Goal: Task Accomplishment & Management: Complete application form

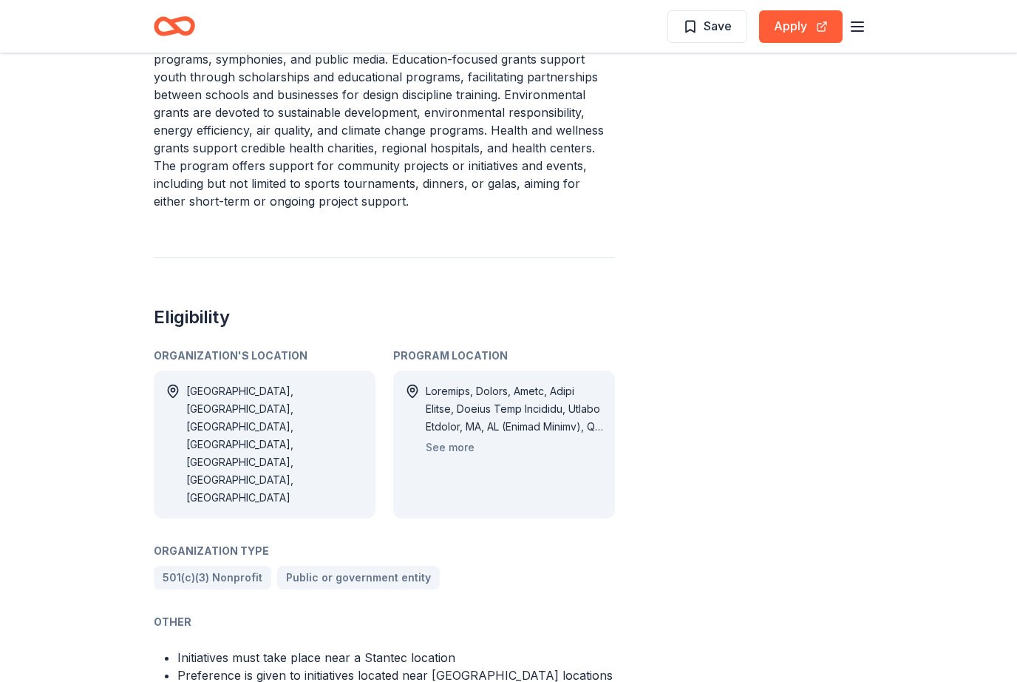
scroll to position [717, 0]
click at [466, 438] on button "See more" at bounding box center [450, 447] width 49 height 18
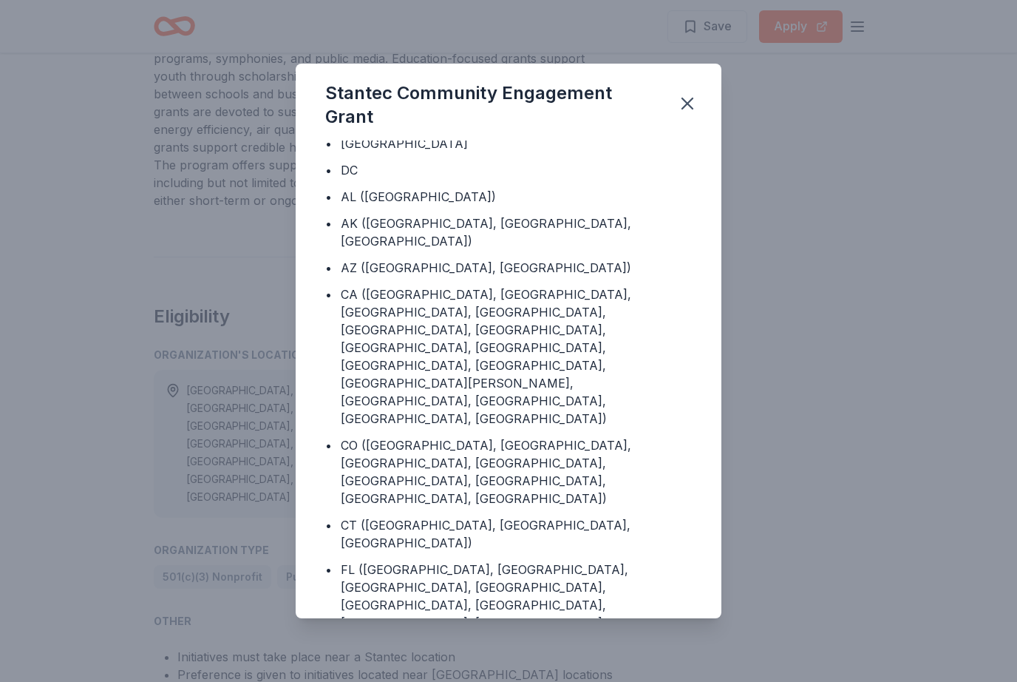
scroll to position [160, 0]
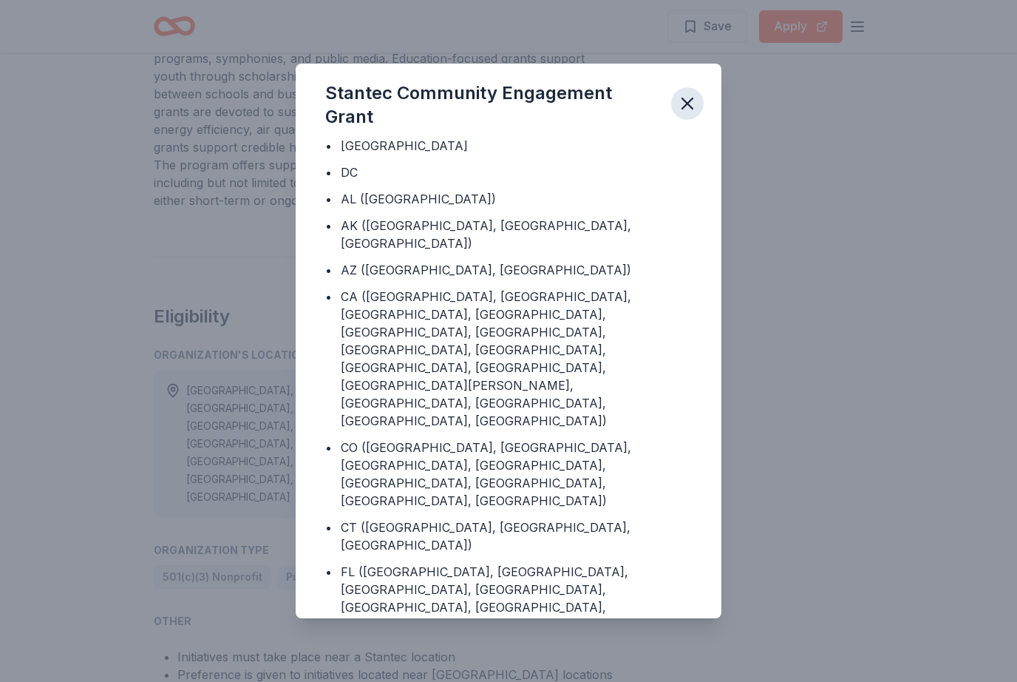
click at [690, 109] on icon "button" at bounding box center [688, 103] width 10 height 10
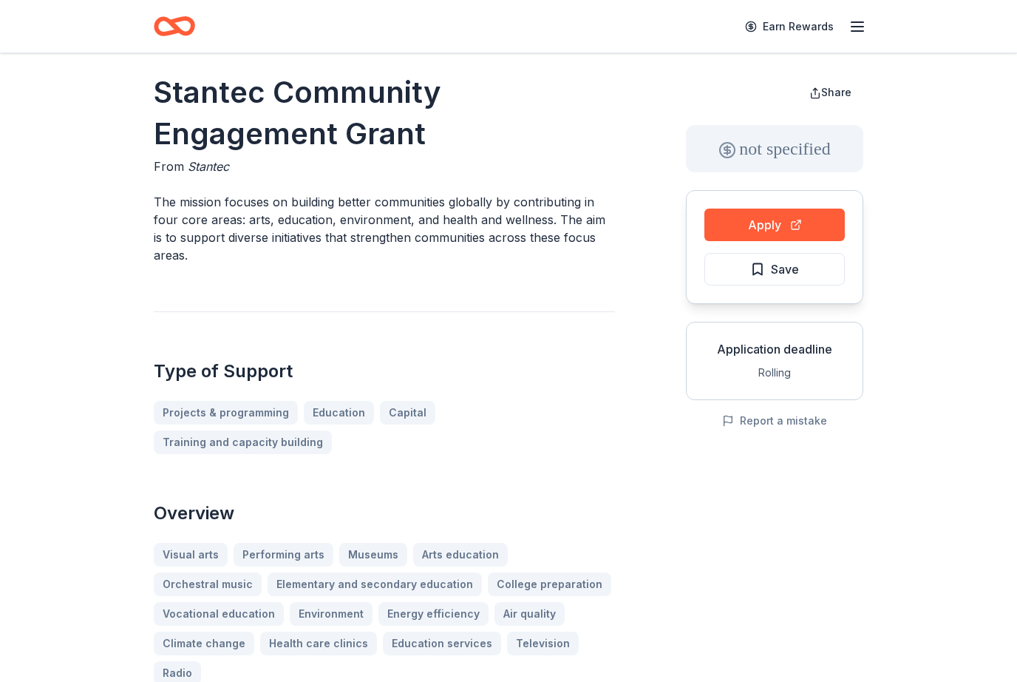
scroll to position [0, 0]
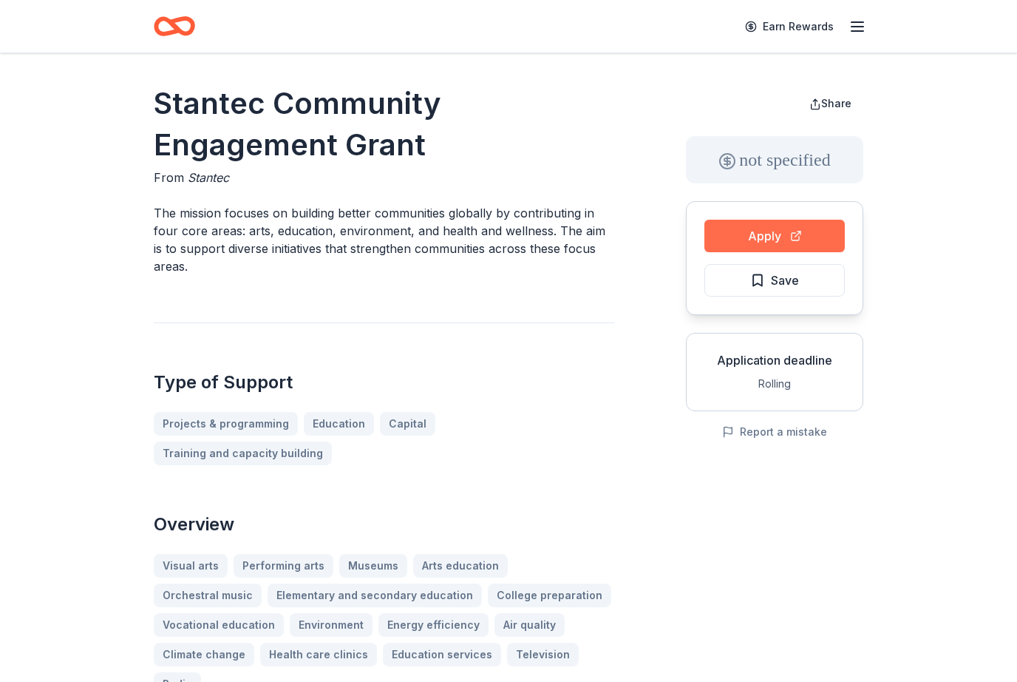
click at [756, 234] on button "Apply" at bounding box center [775, 236] width 140 height 33
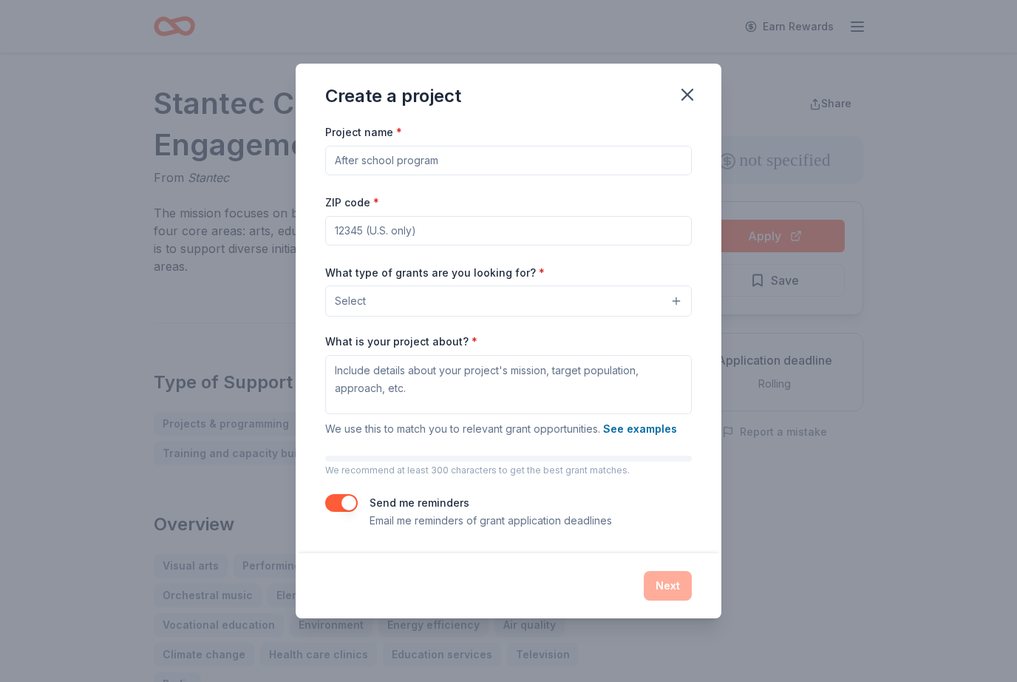
click at [681, 299] on button "Select" at bounding box center [508, 300] width 367 height 31
click at [687, 92] on icon "button" at bounding box center [687, 94] width 21 height 21
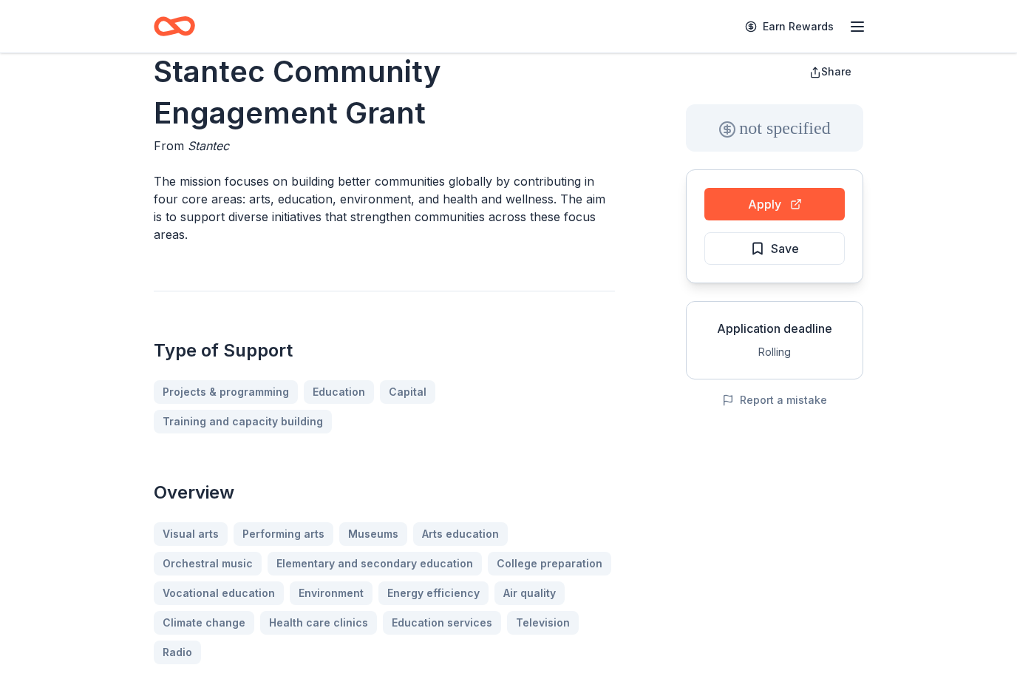
scroll to position [35, 0]
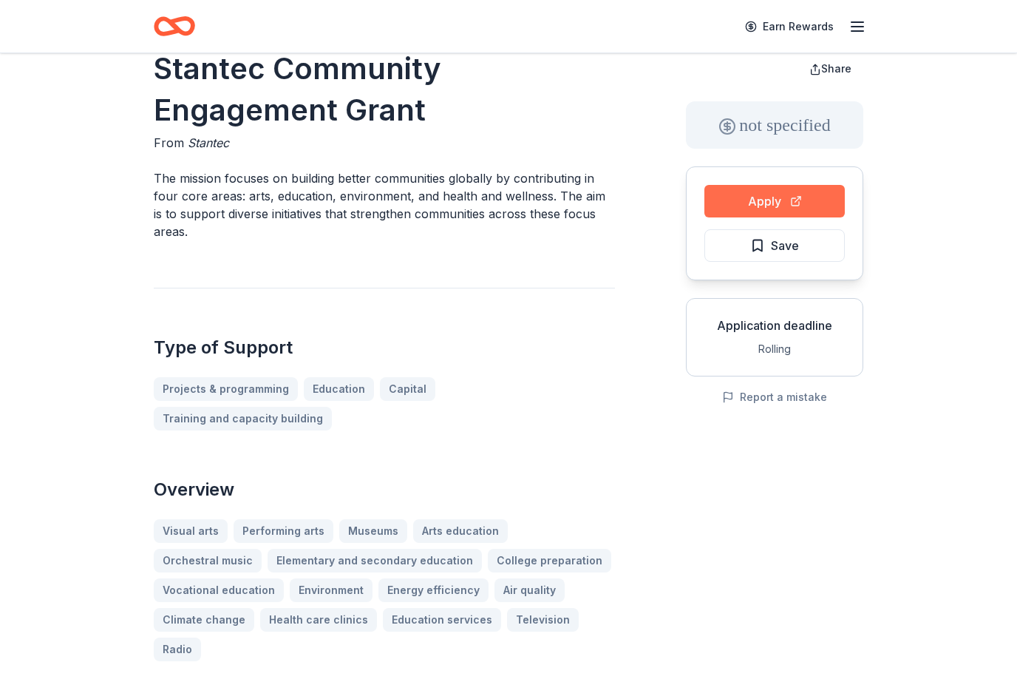
click at [767, 197] on button "Apply" at bounding box center [775, 201] width 140 height 33
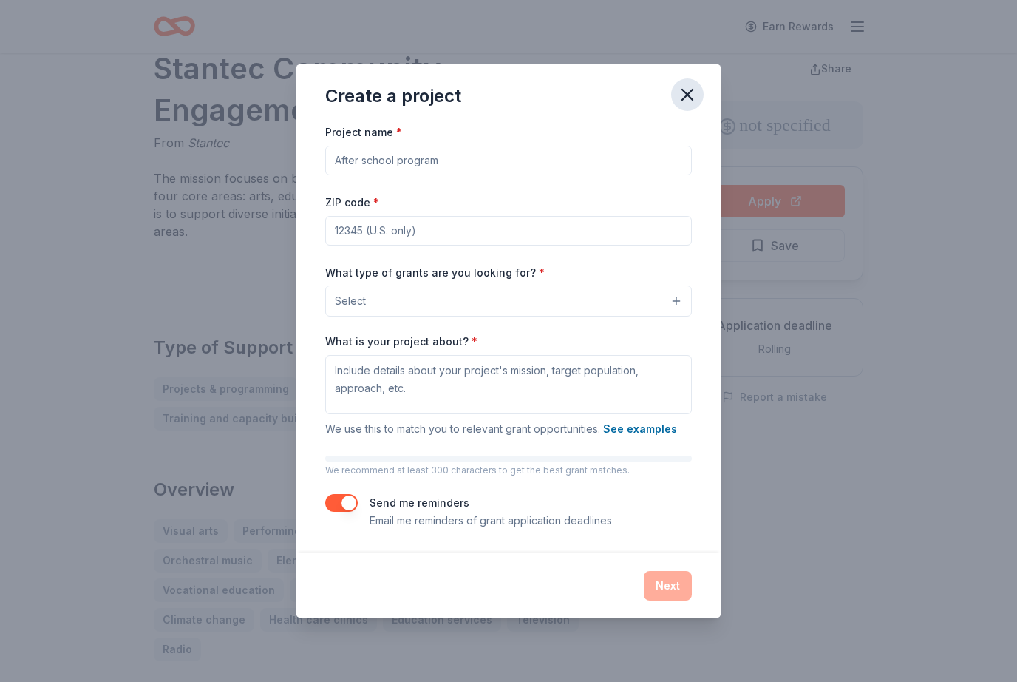
click at [688, 105] on icon "button" at bounding box center [687, 94] width 21 height 21
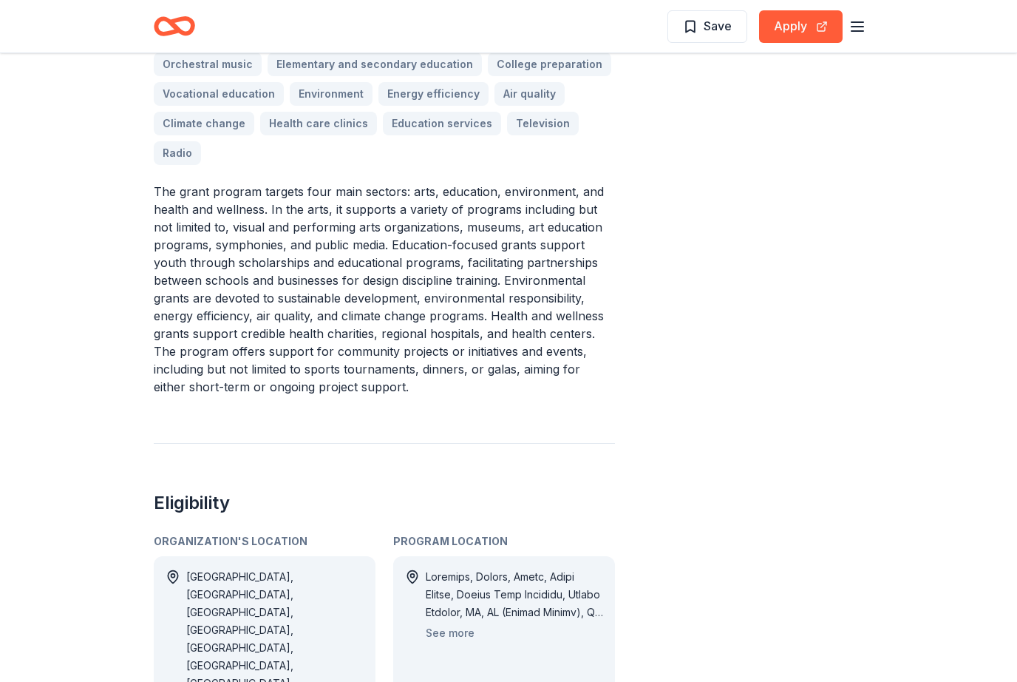
scroll to position [0, 0]
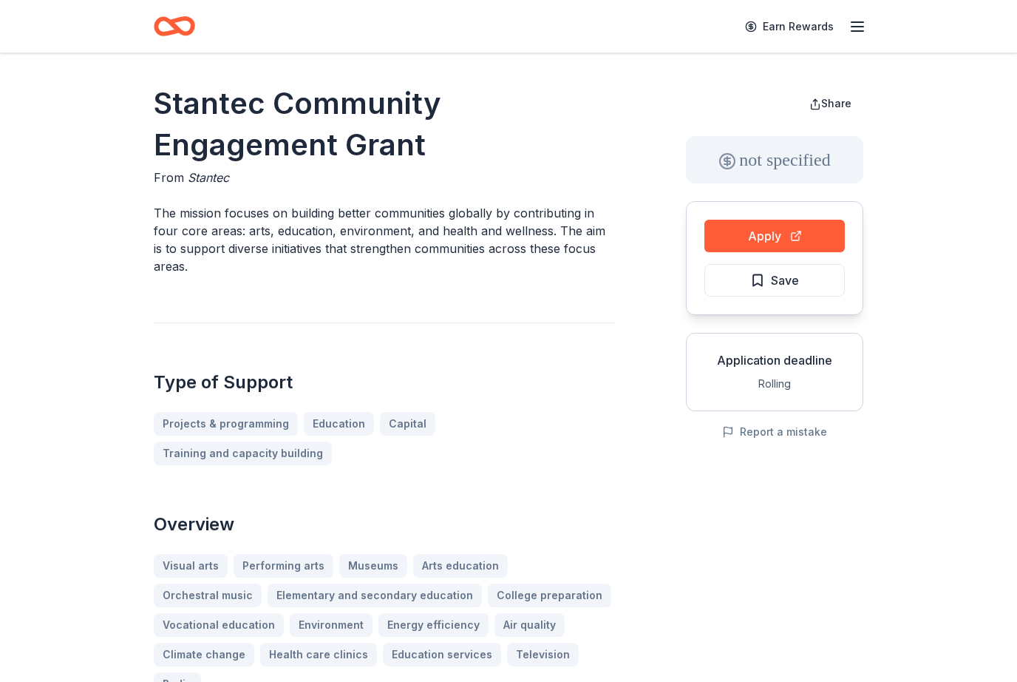
click at [180, 21] on icon "Home" at bounding box center [181, 25] width 23 height 15
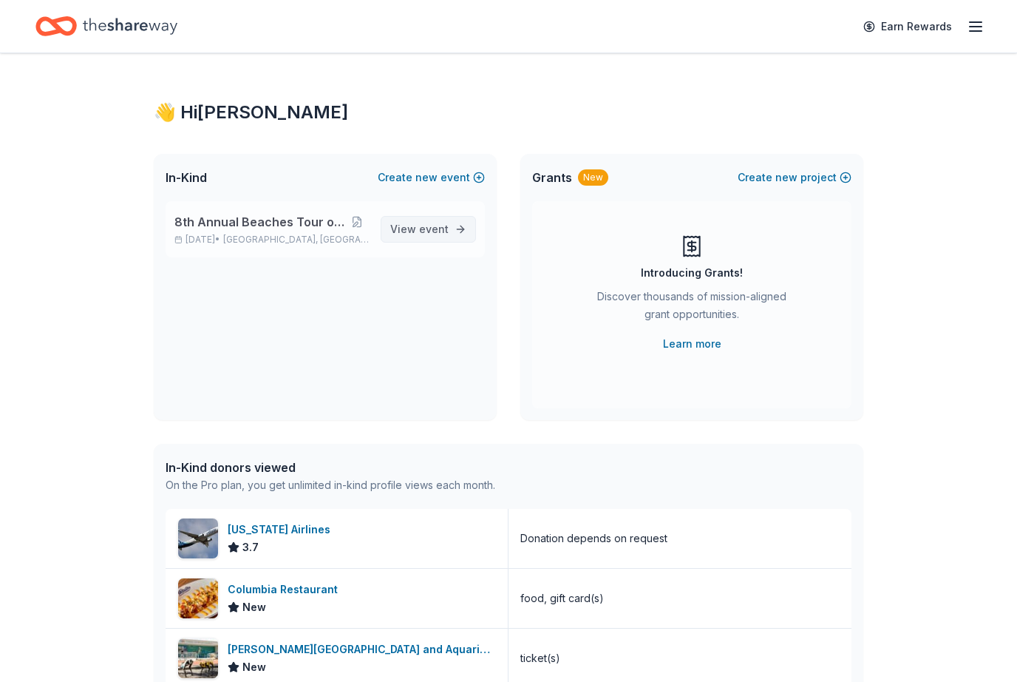
click at [428, 231] on span "event" at bounding box center [434, 229] width 30 height 13
click at [413, 233] on span "View event" at bounding box center [419, 229] width 58 height 18
click at [429, 224] on span "event" at bounding box center [434, 229] width 30 height 13
click at [260, 228] on span "8th Annual Beaches Tour of Homes" at bounding box center [260, 222] width 170 height 18
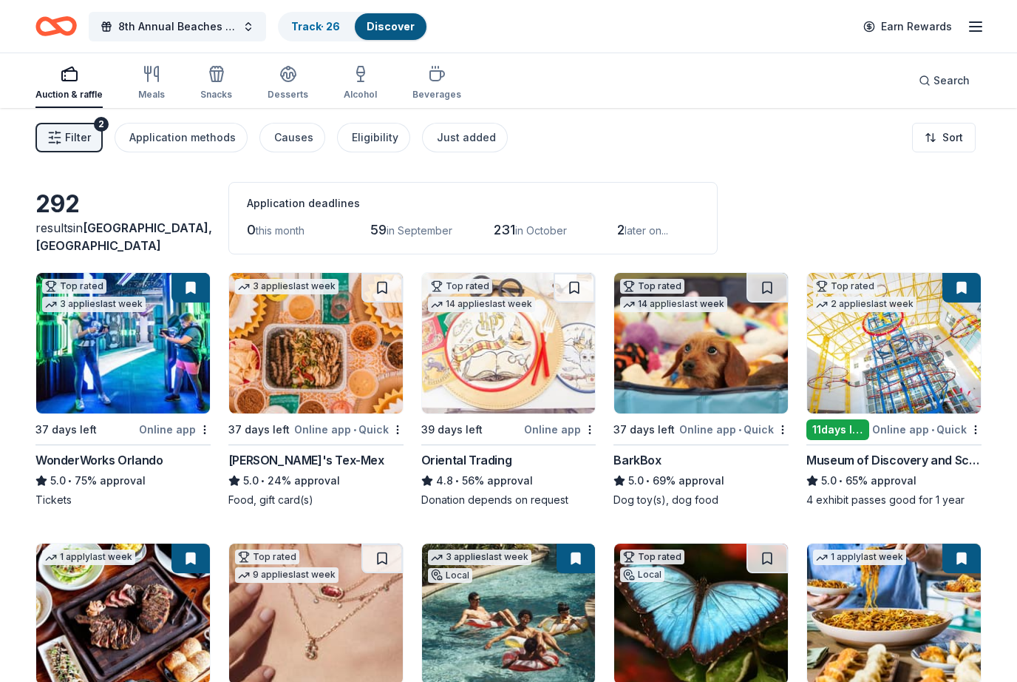
click at [977, 28] on icon "button" at bounding box center [976, 27] width 18 height 18
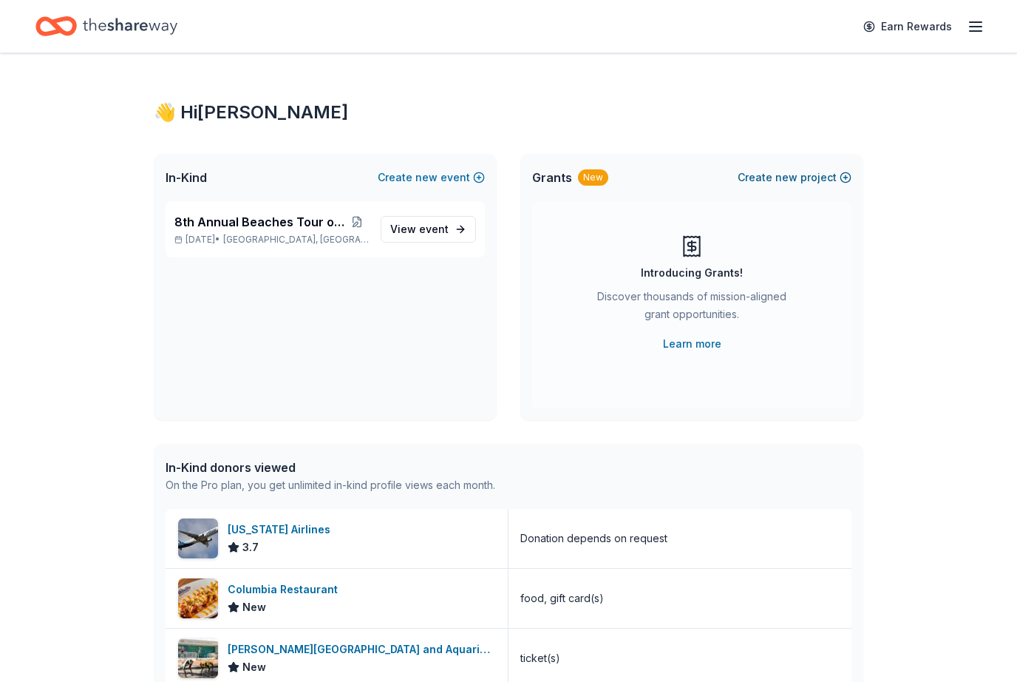
click at [795, 177] on span "new" at bounding box center [787, 178] width 22 height 18
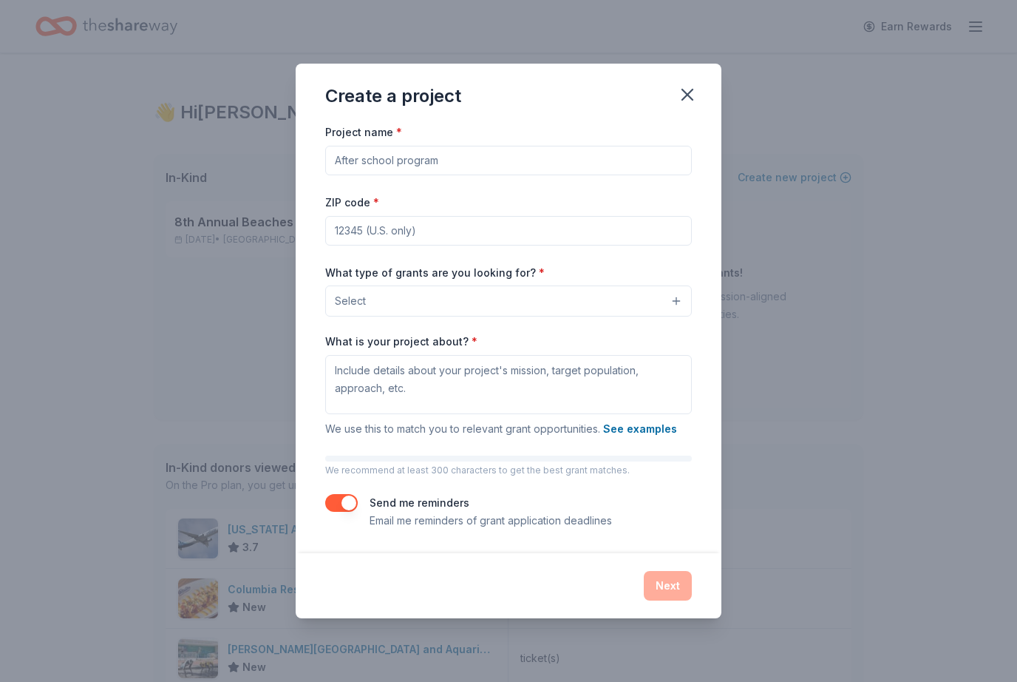
click at [477, 165] on input "Project name *" at bounding box center [508, 161] width 367 height 30
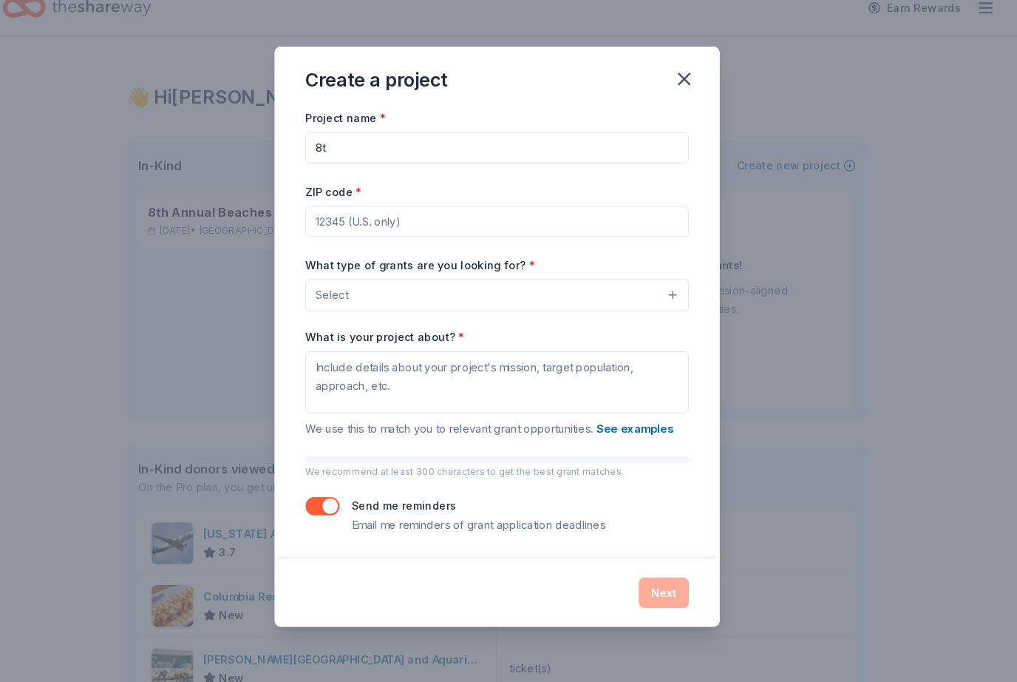
type input "8"
type input "Beaches Tour of Homes"
click at [437, 216] on input "ZIP code *" at bounding box center [508, 231] width 367 height 30
type input "32266"
click at [501, 285] on button "Select" at bounding box center [508, 300] width 367 height 31
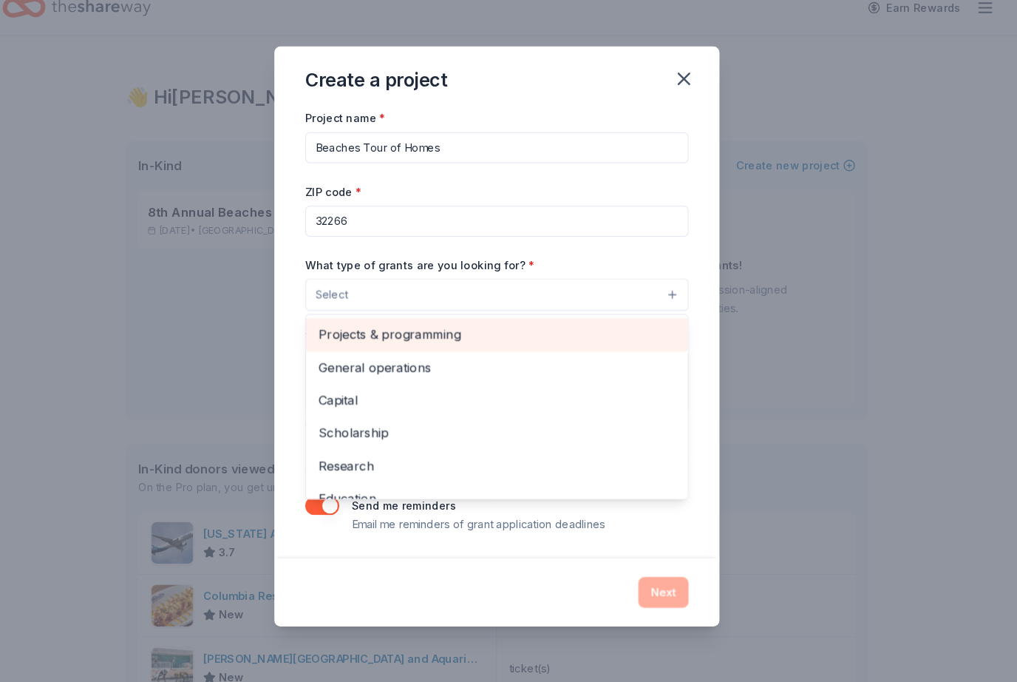
click at [445, 329] on span "Projects & programming" at bounding box center [509, 338] width 342 height 19
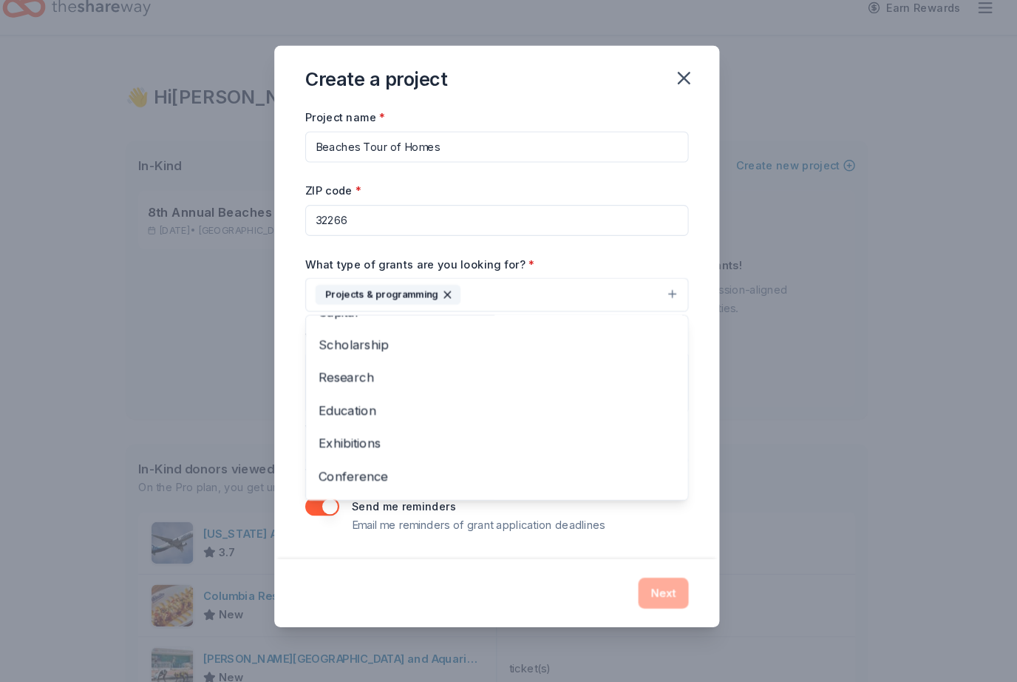
scroll to position [55, 0]
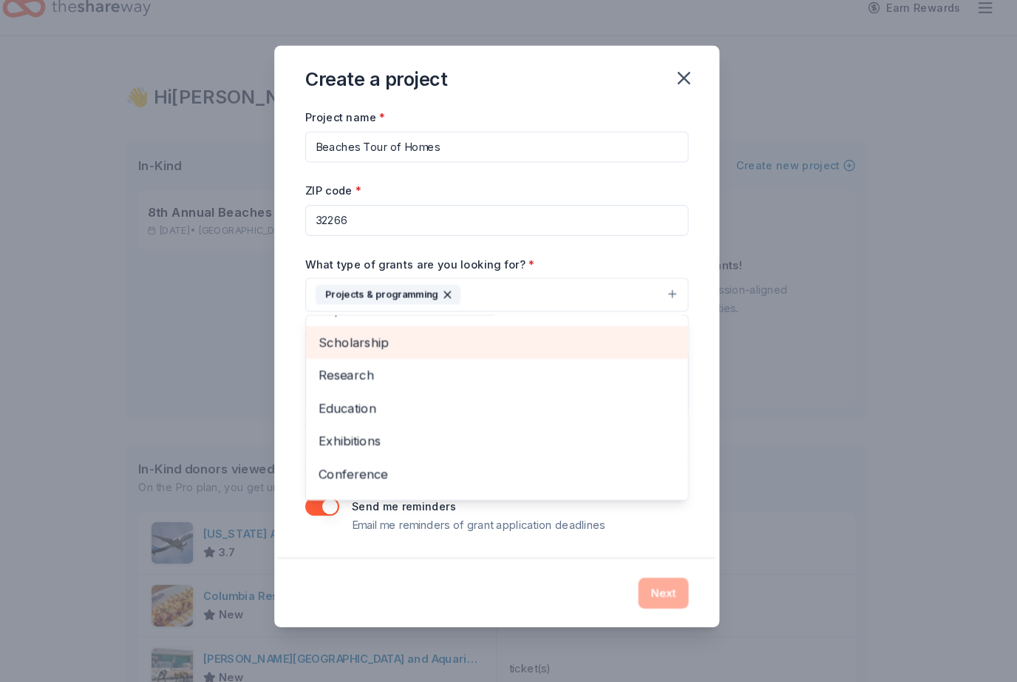
click at [363, 337] on span "Scholarship" at bounding box center [509, 346] width 342 height 19
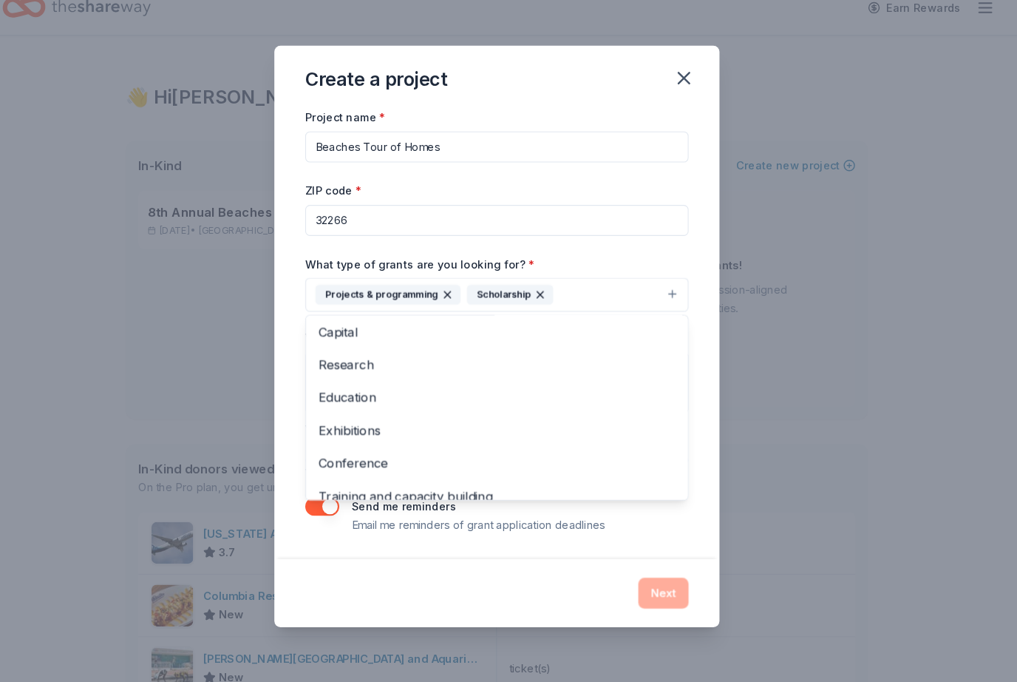
scroll to position [37, 0]
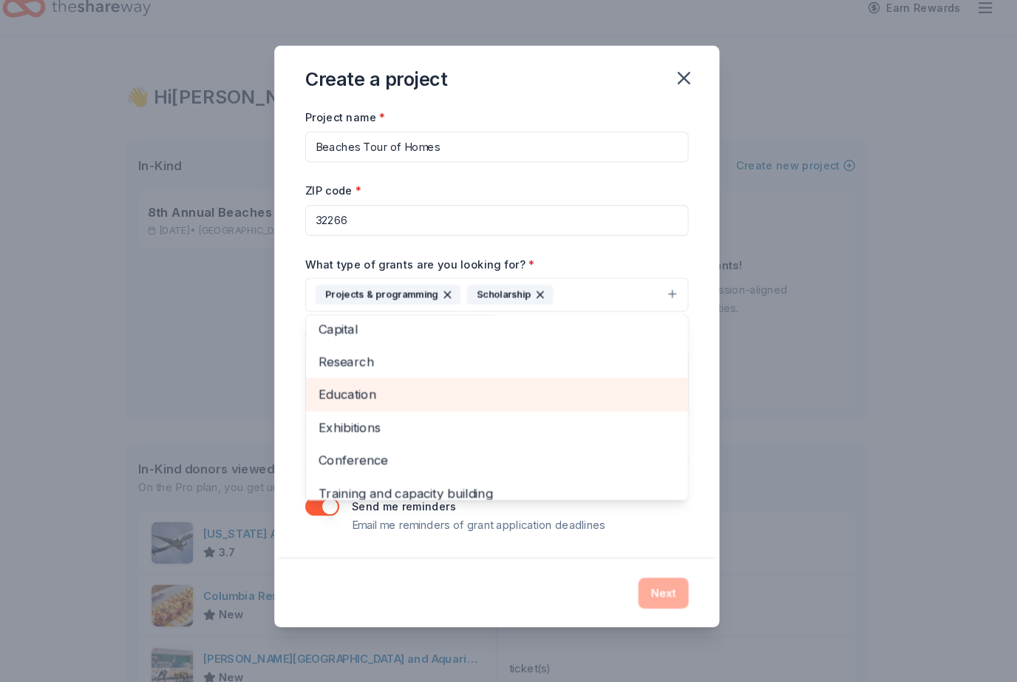
click at [368, 387] on span "Education" at bounding box center [509, 396] width 342 height 19
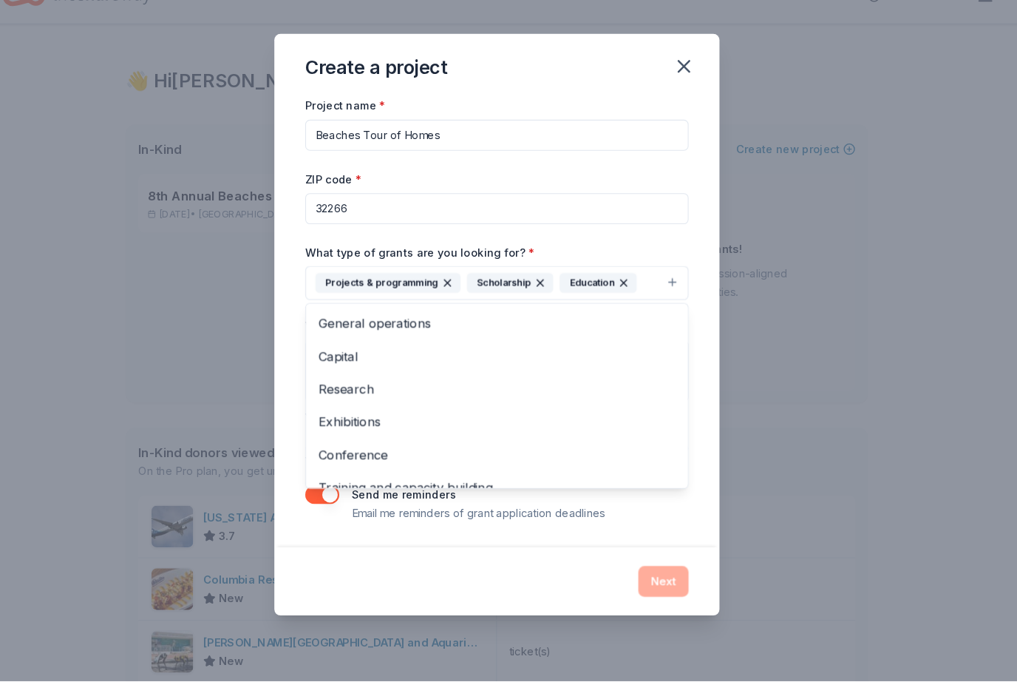
scroll to position [0, 0]
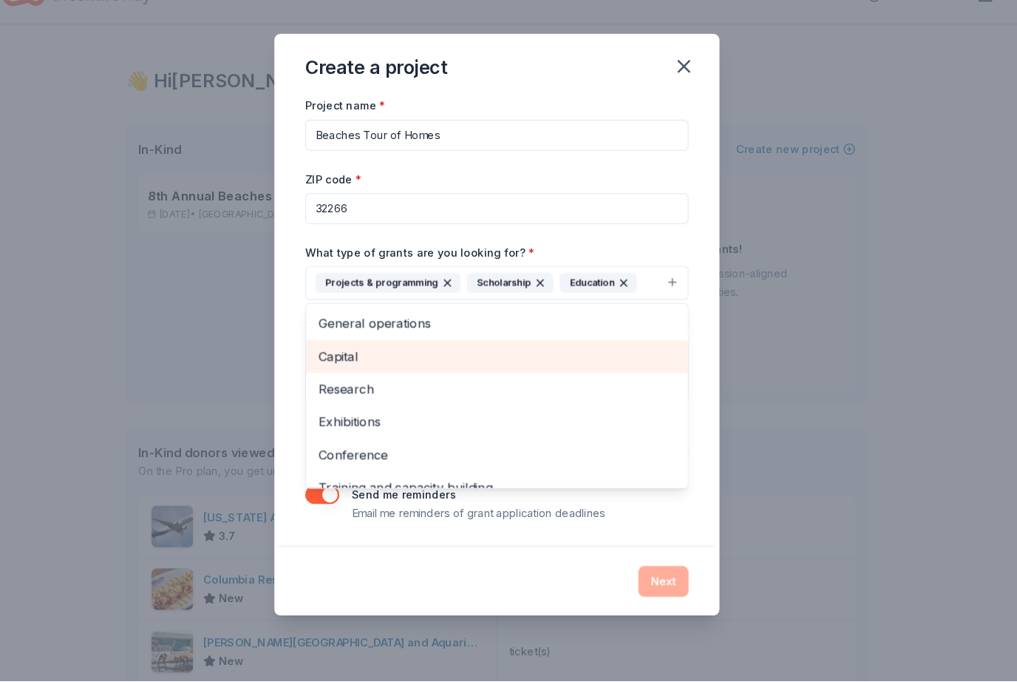
click at [338, 362] on span "Capital" at bounding box center [509, 371] width 342 height 19
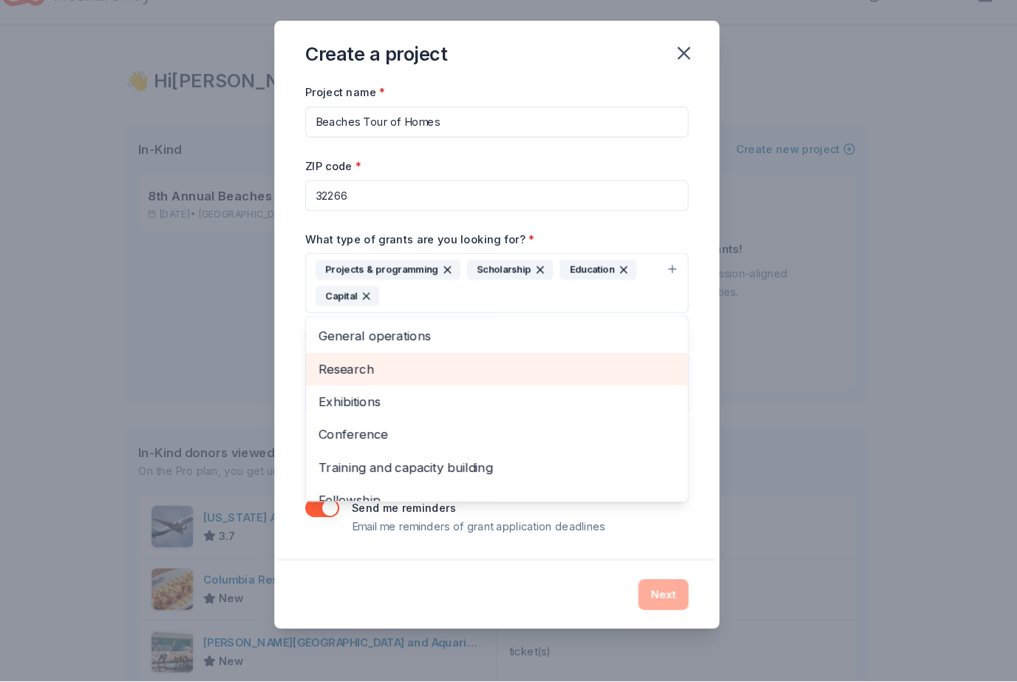
scroll to position [5, 0]
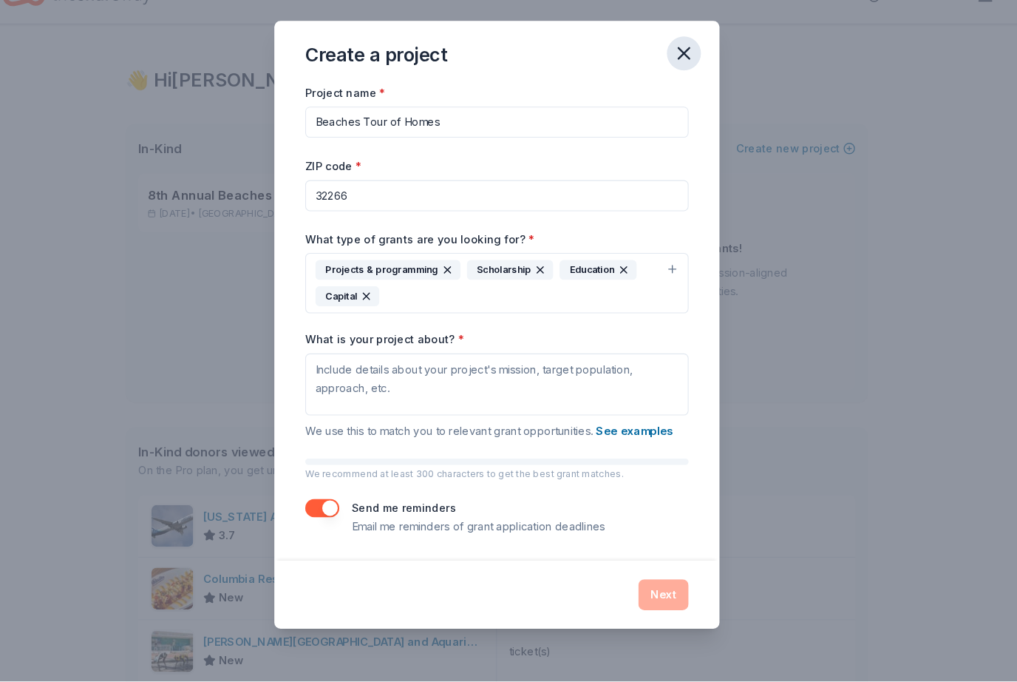
click at [677, 71] on icon "button" at bounding box center [687, 81] width 21 height 21
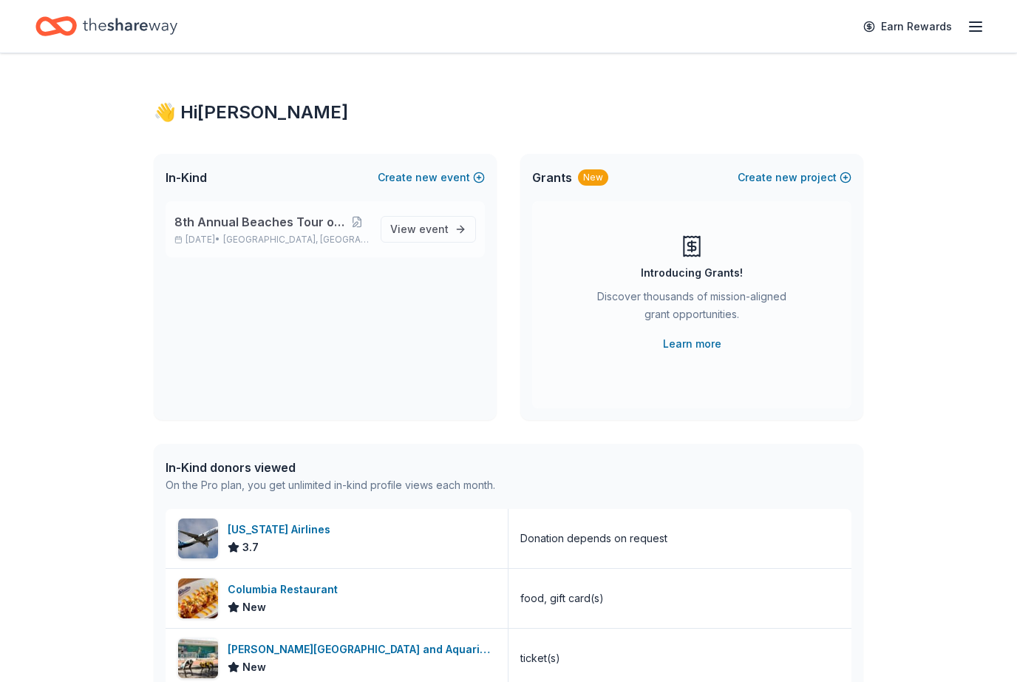
click at [254, 230] on span "8th Annual Beaches Tour of Homes" at bounding box center [260, 222] width 170 height 18
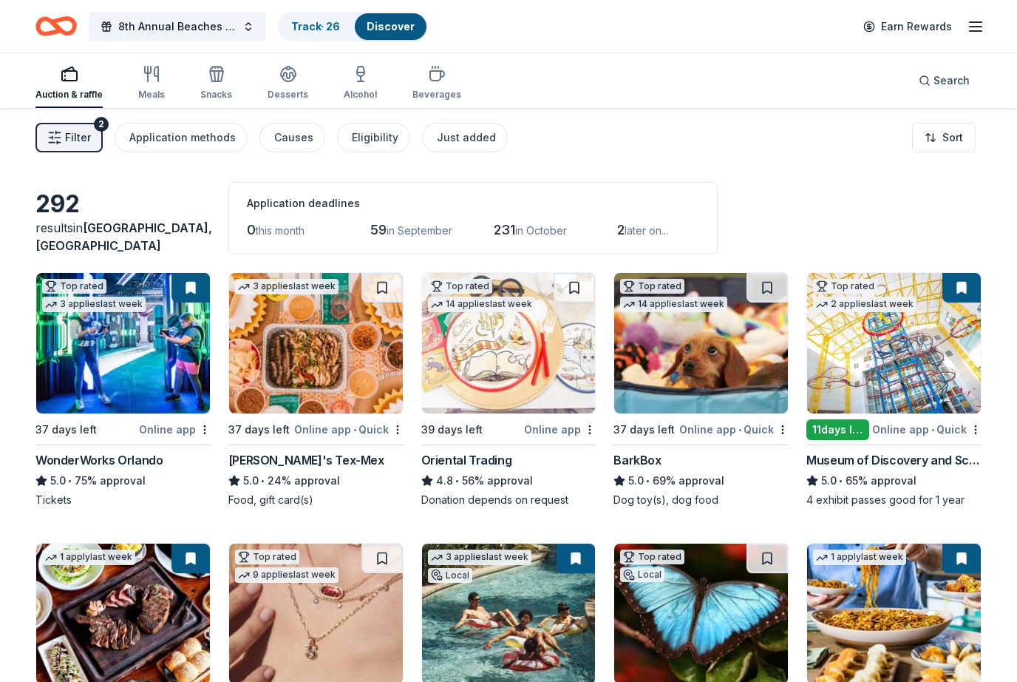
click at [72, 137] on span "Filter" at bounding box center [78, 138] width 26 height 18
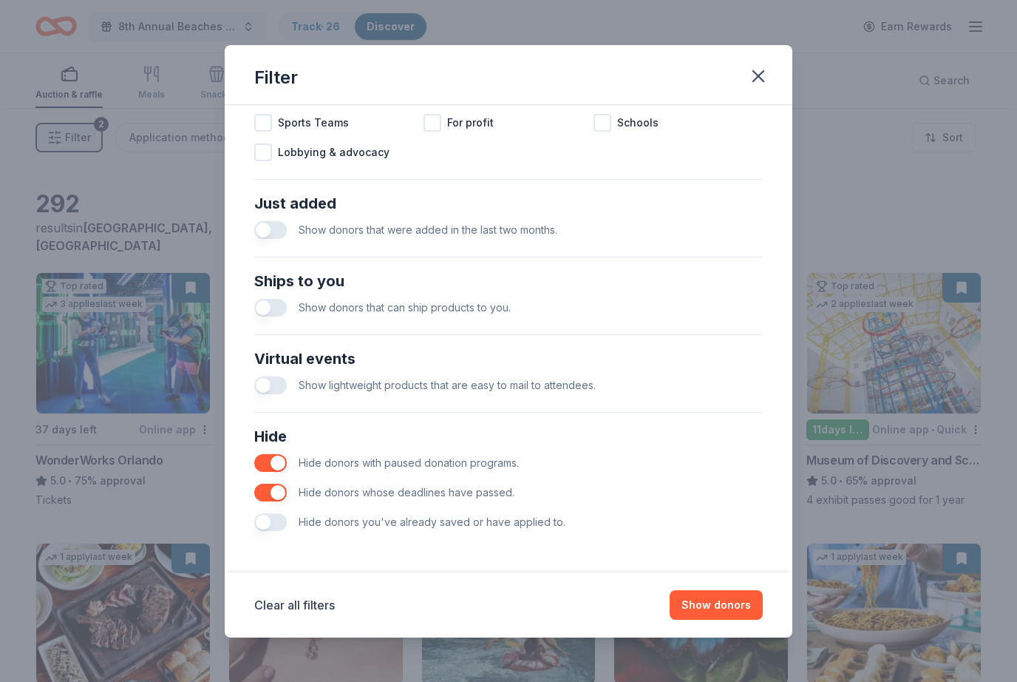
scroll to position [507, 0]
click at [265, 527] on button "button" at bounding box center [270, 522] width 33 height 18
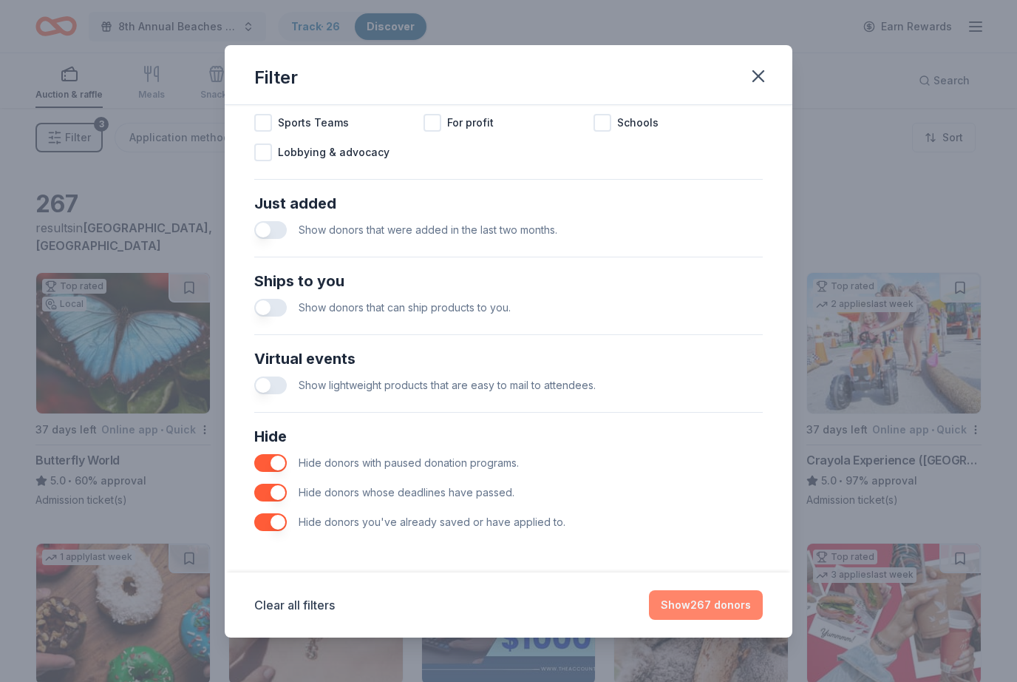
click at [692, 608] on button "Show 267 donors" at bounding box center [706, 605] width 114 height 30
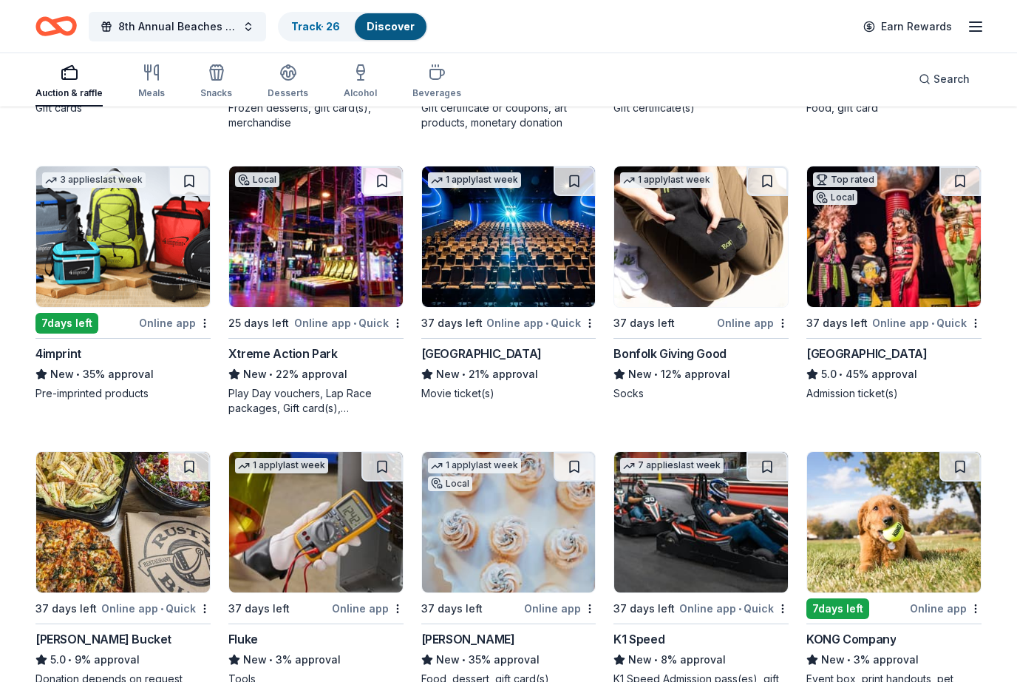
scroll to position [3488, 0]
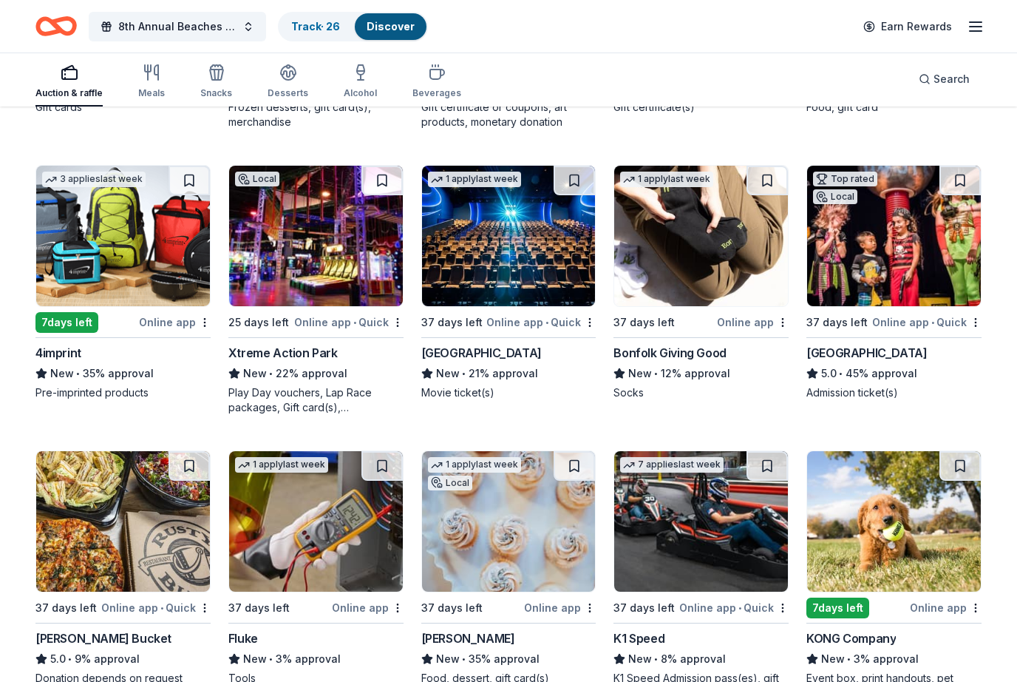
click at [899, 266] on img at bounding box center [894, 236] width 174 height 140
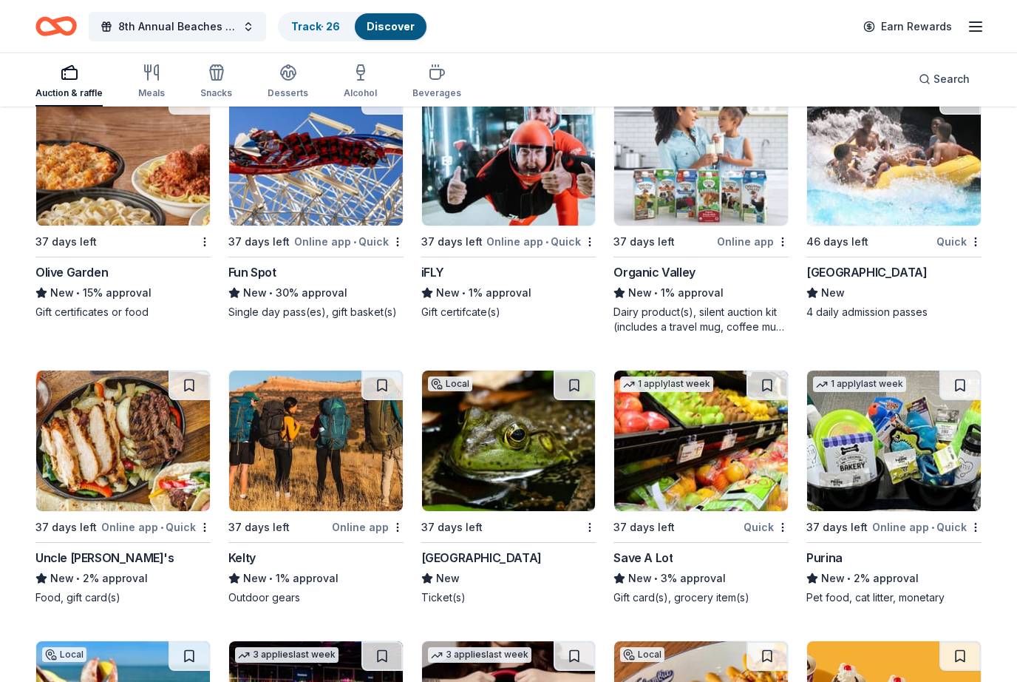
scroll to position [10316, 0]
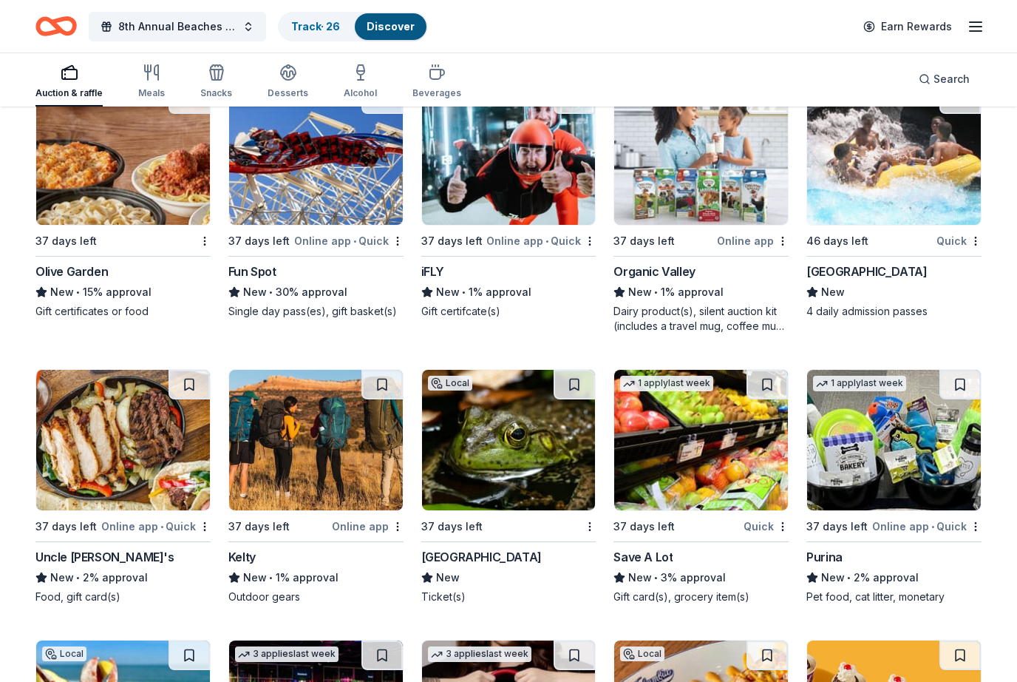
click at [503, 182] on img at bounding box center [509, 154] width 174 height 140
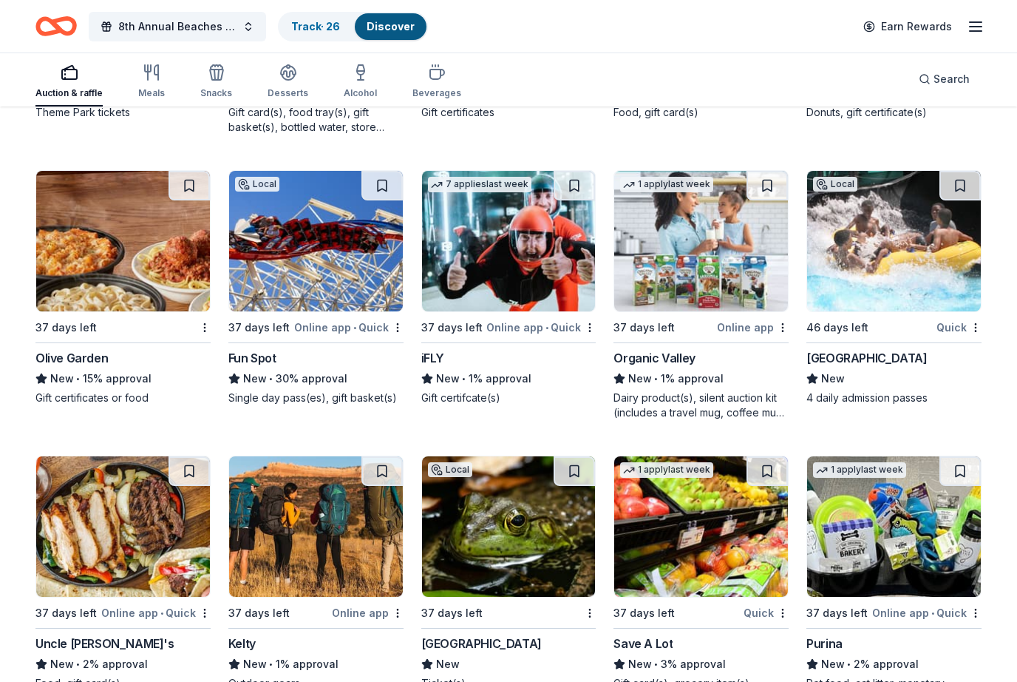
scroll to position [10229, 0]
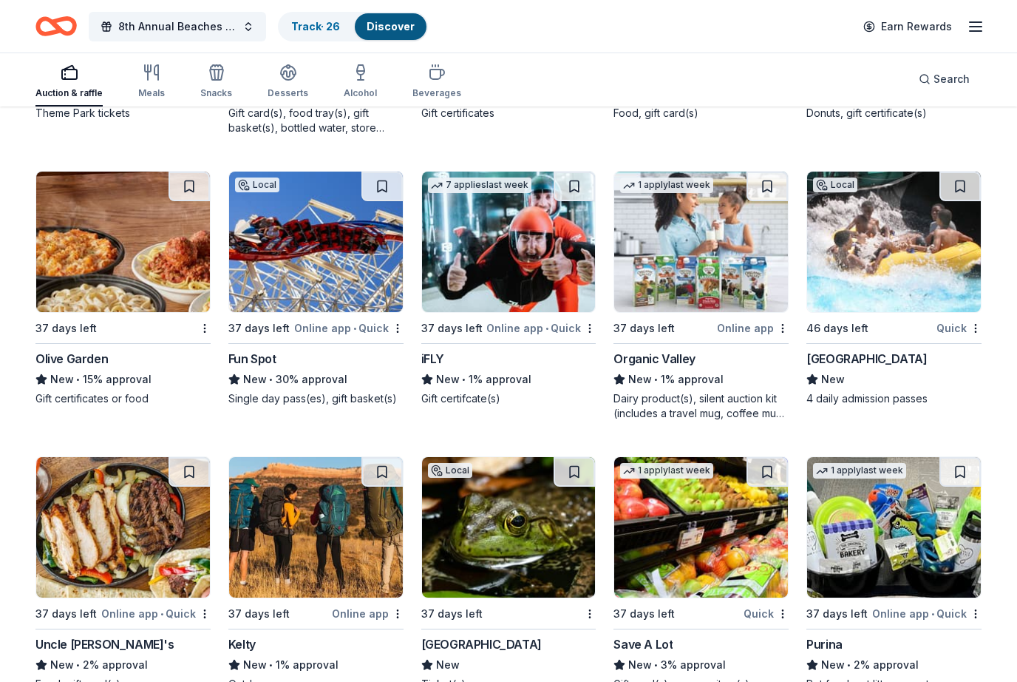
click at [875, 265] on img at bounding box center [894, 242] width 174 height 140
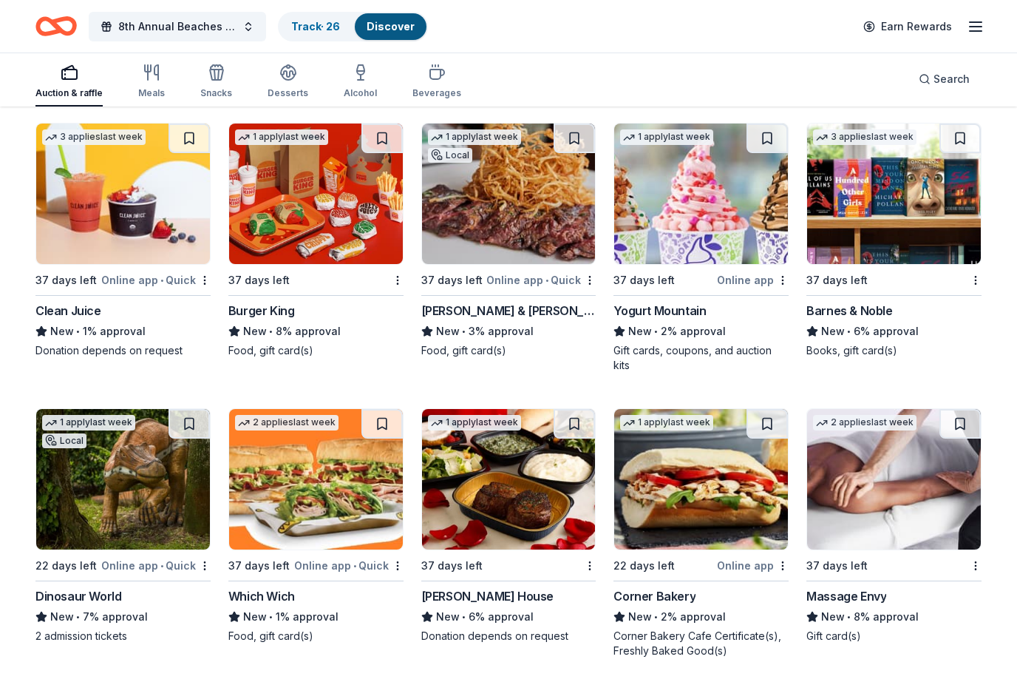
scroll to position [11370, 0]
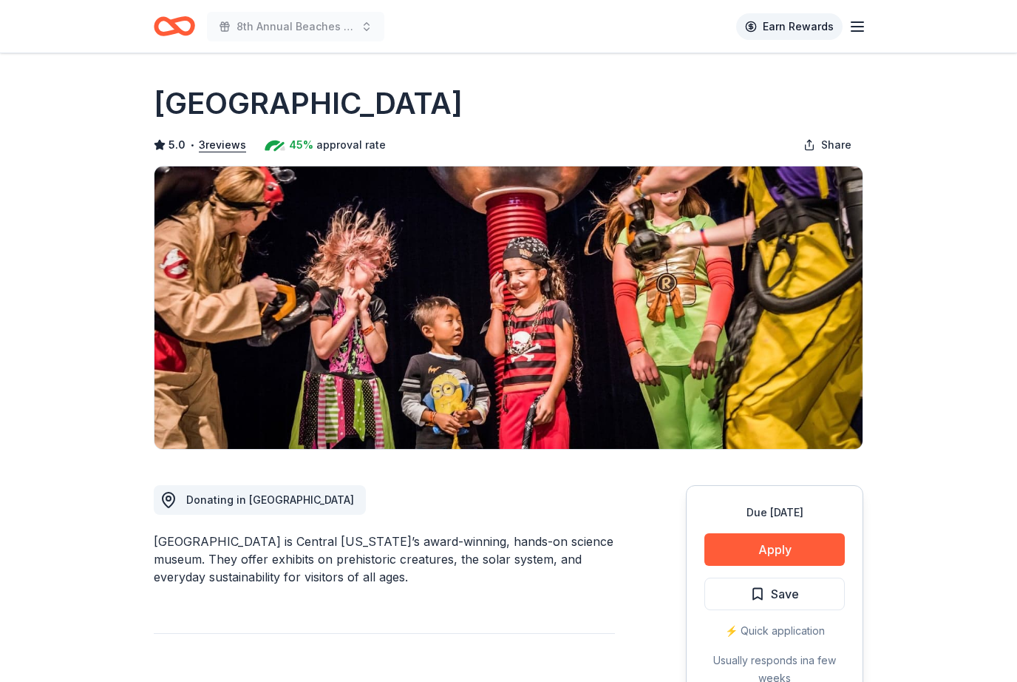
click at [784, 26] on link "Earn Rewards" at bounding box center [789, 26] width 106 height 27
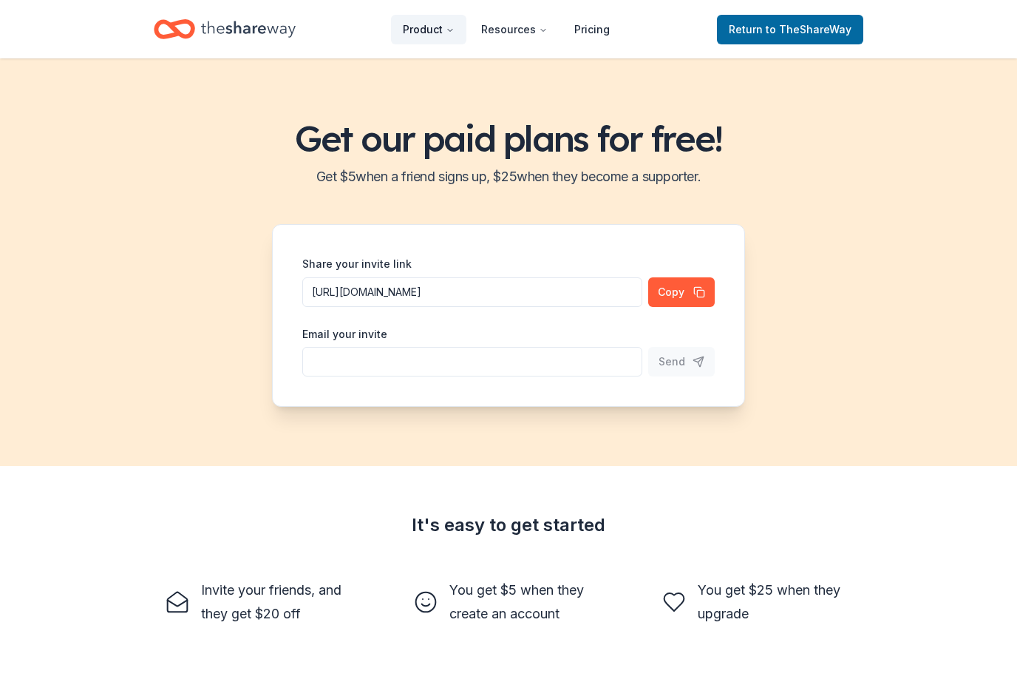
click at [445, 28] on button "Product" at bounding box center [428, 30] width 75 height 30
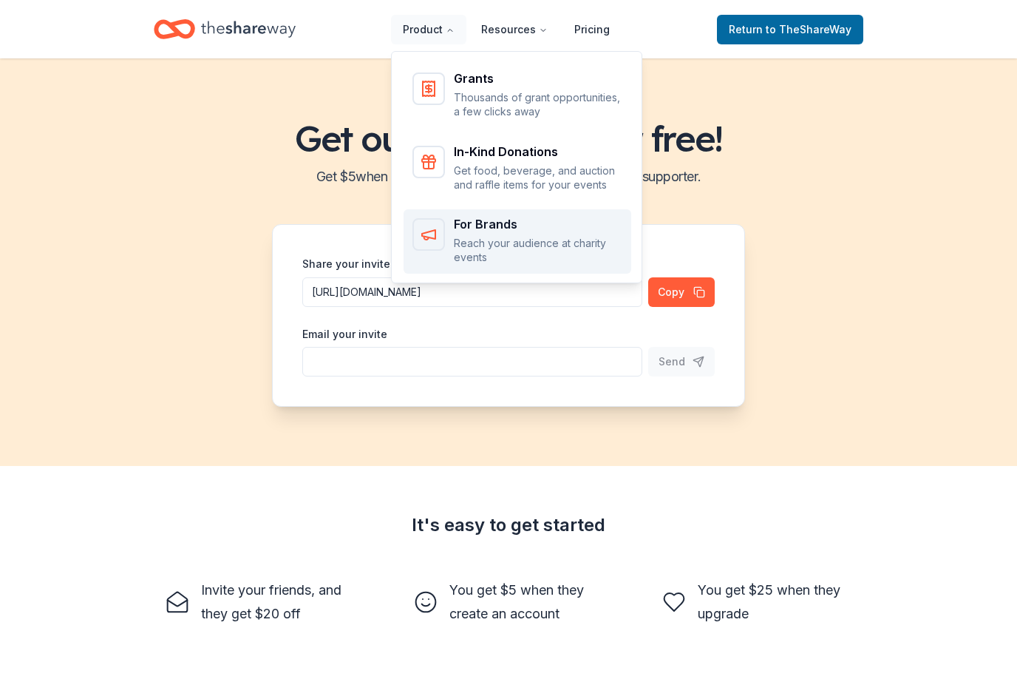
click at [524, 242] on p "Reach your audience at charity events" at bounding box center [538, 250] width 169 height 29
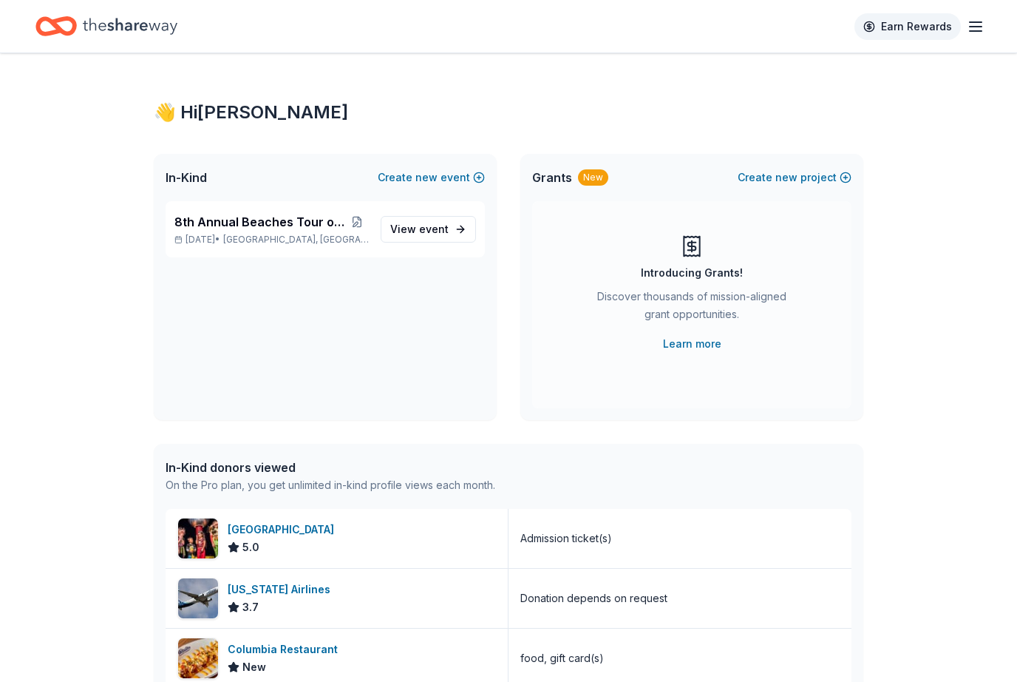
click at [895, 27] on link "Earn Rewards" at bounding box center [908, 26] width 106 height 27
click at [980, 23] on icon "button" at bounding box center [976, 27] width 18 height 18
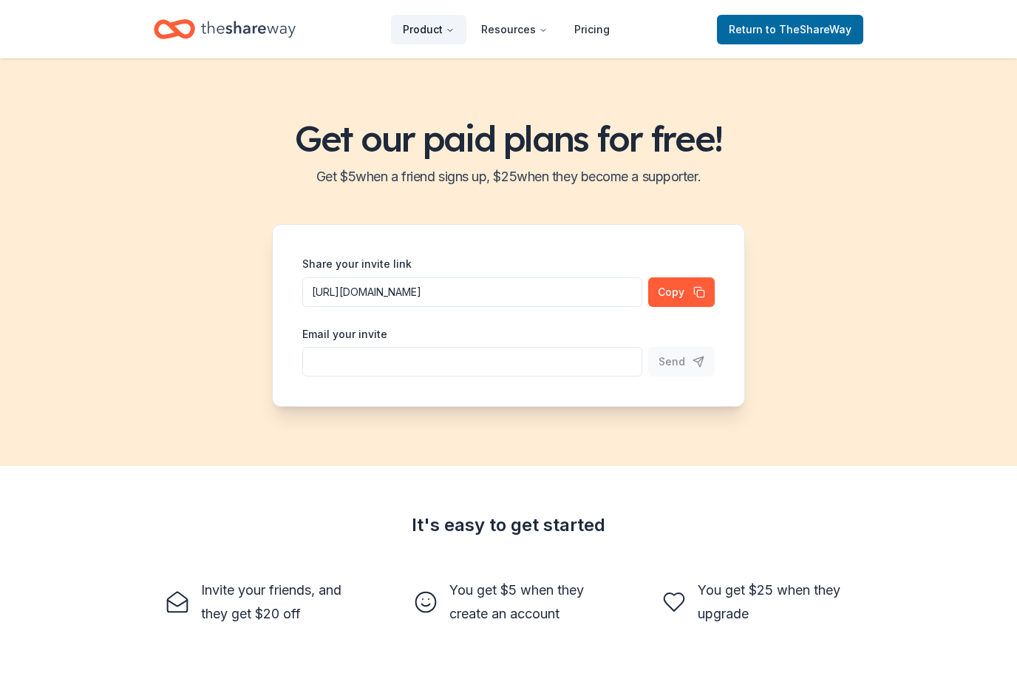
click at [434, 27] on button "Product" at bounding box center [428, 30] width 75 height 30
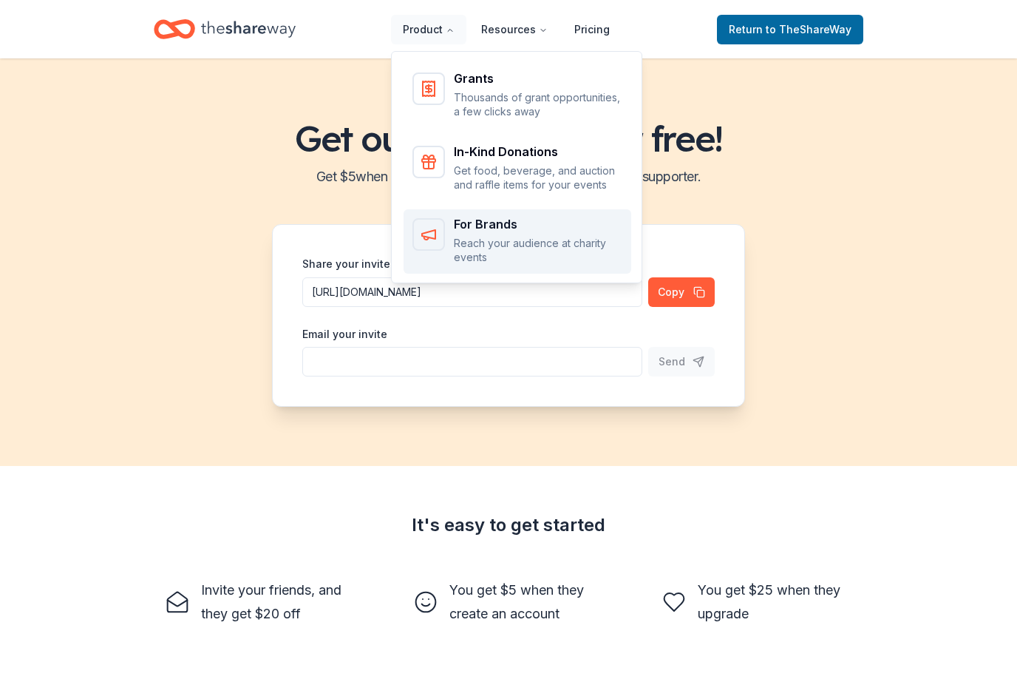
click at [490, 241] on p "Reach your audience at charity events" at bounding box center [538, 250] width 169 height 29
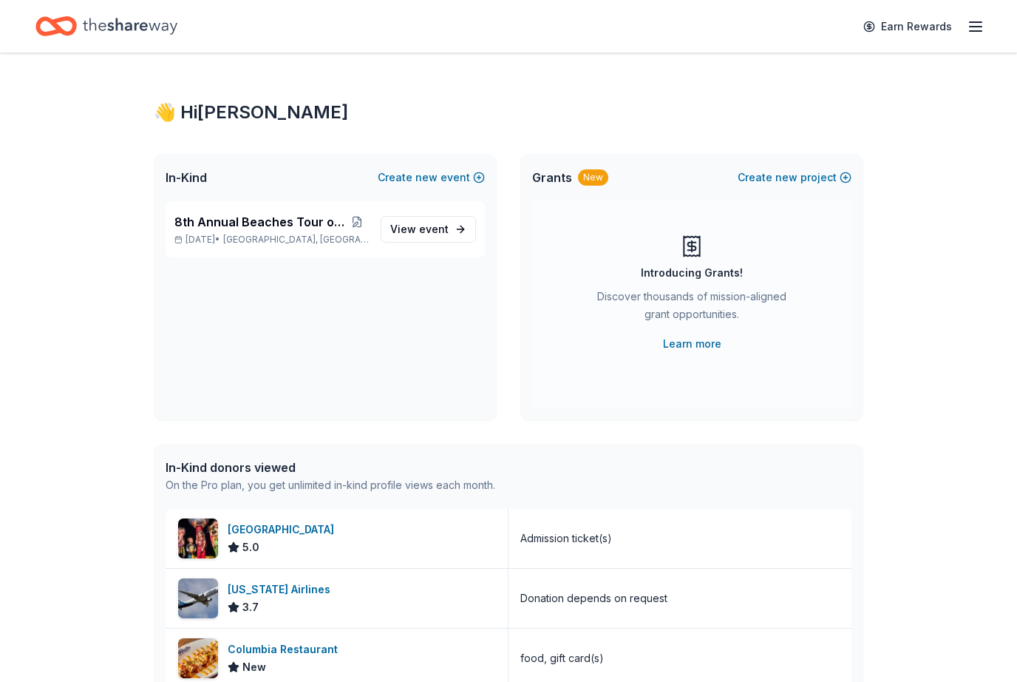
click at [978, 27] on line "button" at bounding box center [976, 27] width 12 height 0
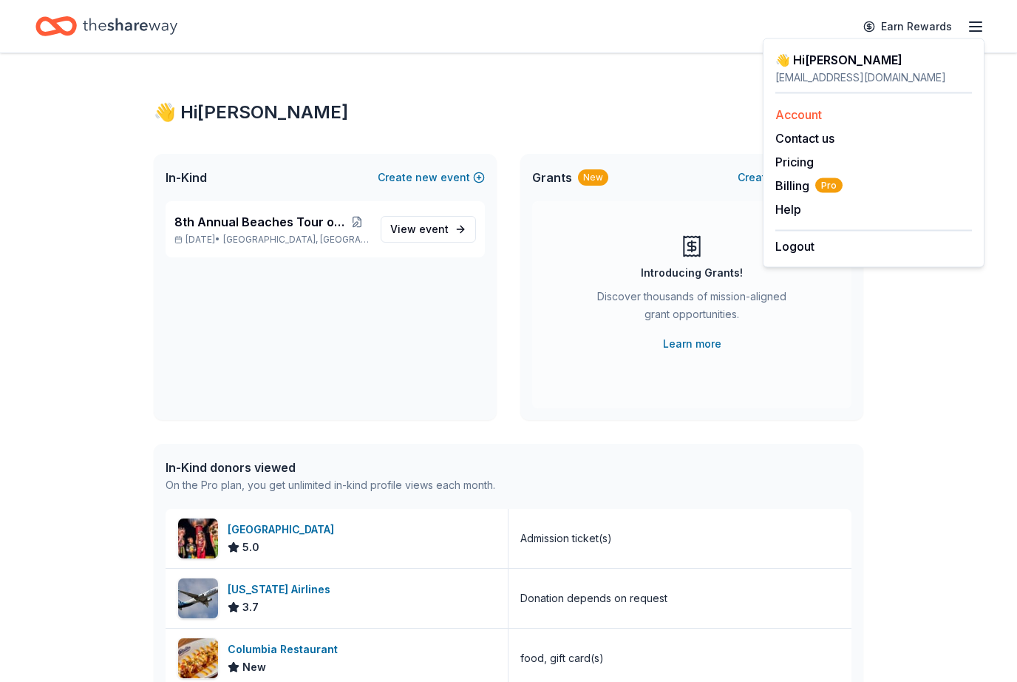
click at [822, 109] on link "Account" at bounding box center [799, 114] width 47 height 15
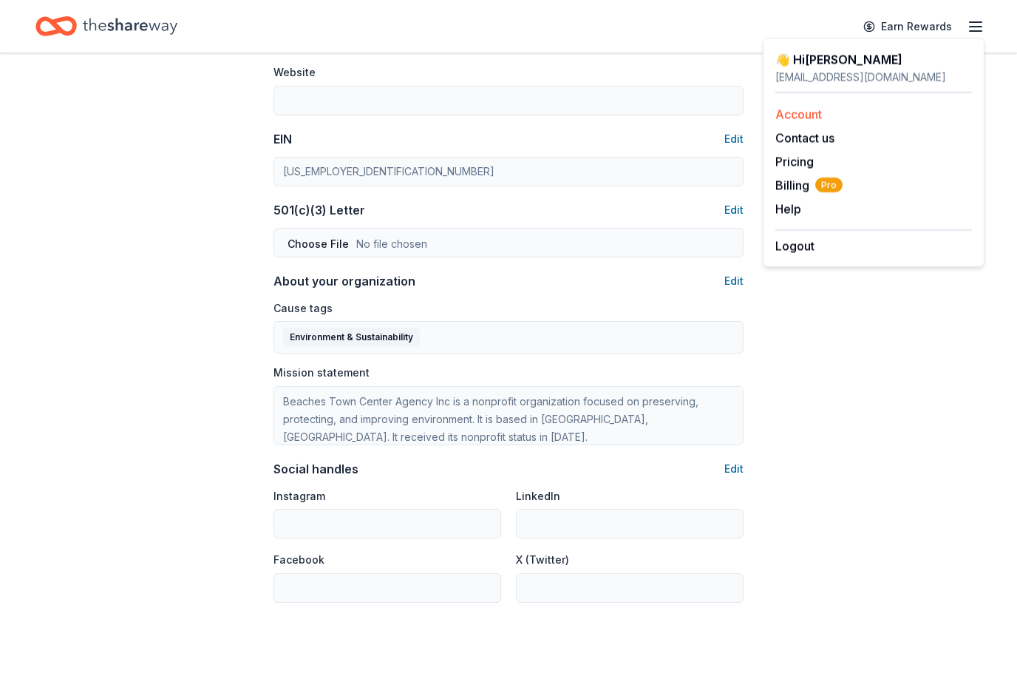
scroll to position [663, 0]
click at [739, 277] on button "Edit" at bounding box center [734, 281] width 19 height 18
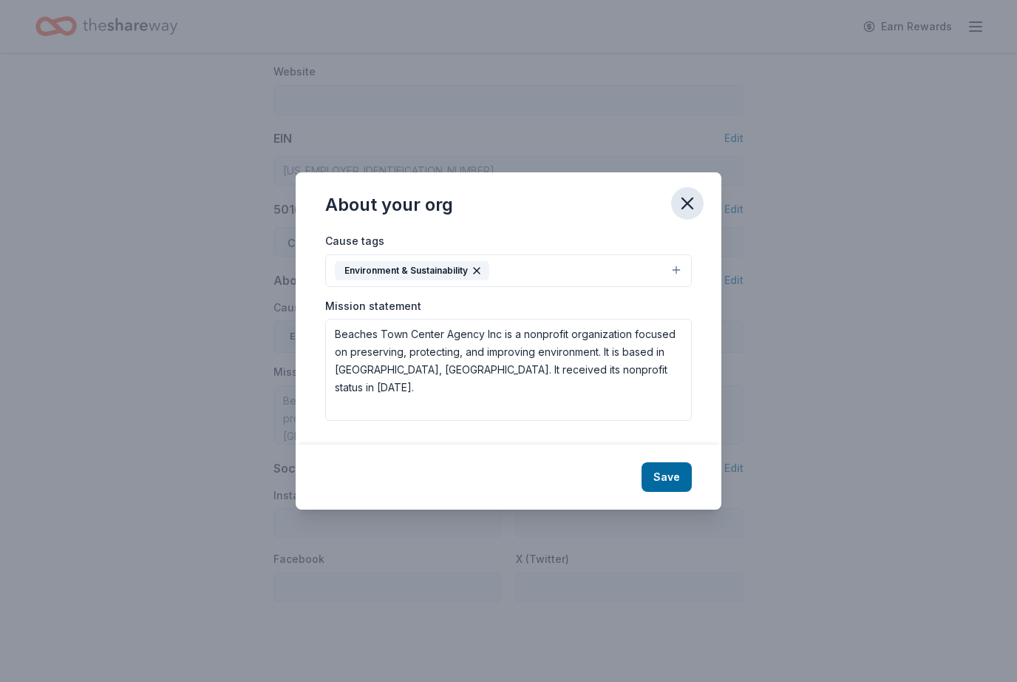
click at [688, 214] on icon "button" at bounding box center [687, 203] width 21 height 21
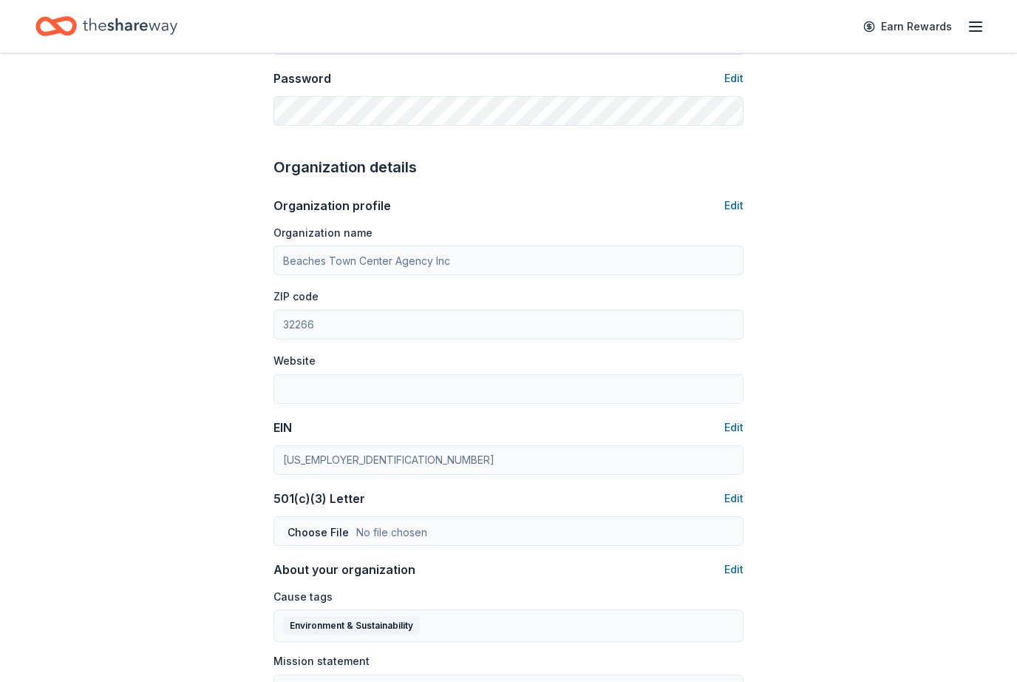
scroll to position [376, 0]
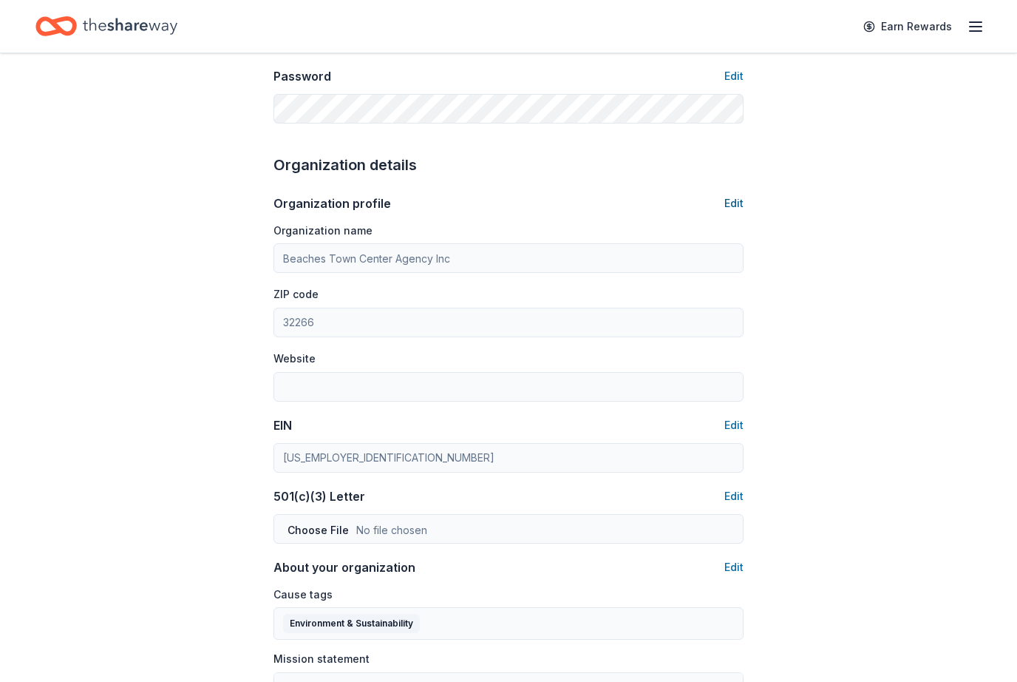
click at [736, 202] on button "Edit" at bounding box center [734, 204] width 19 height 18
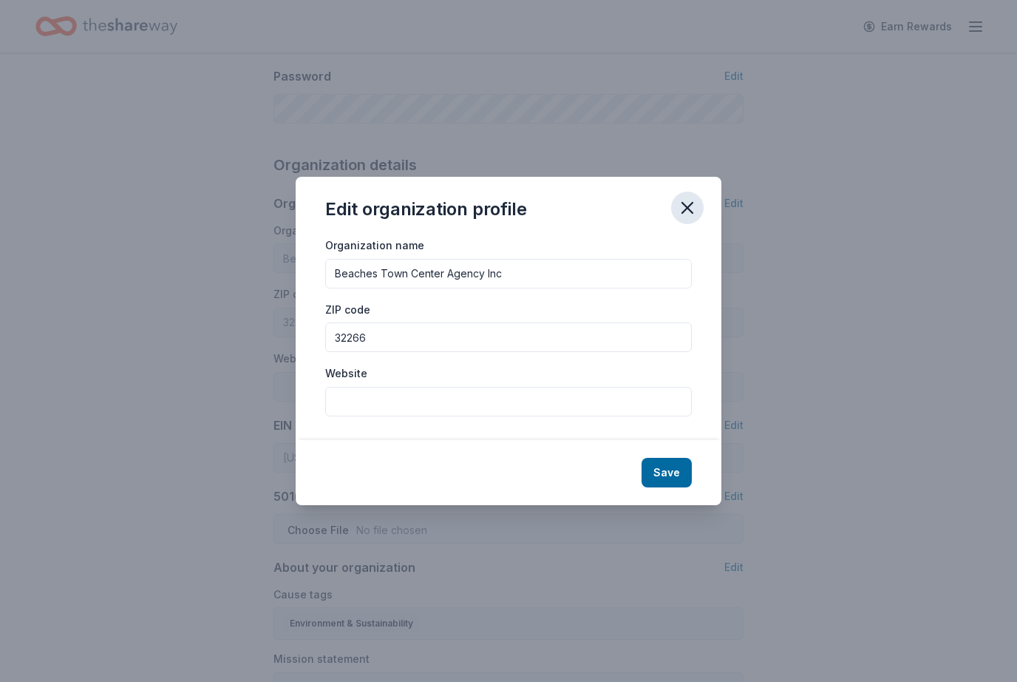
click at [692, 218] on icon "button" at bounding box center [687, 207] width 21 height 21
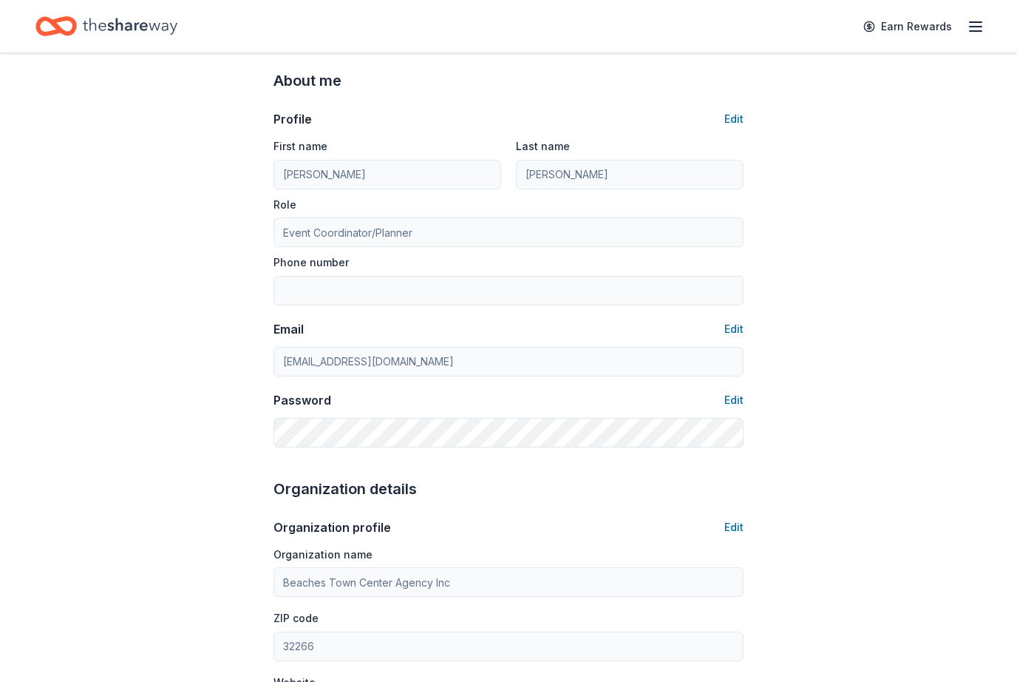
scroll to position [0, 0]
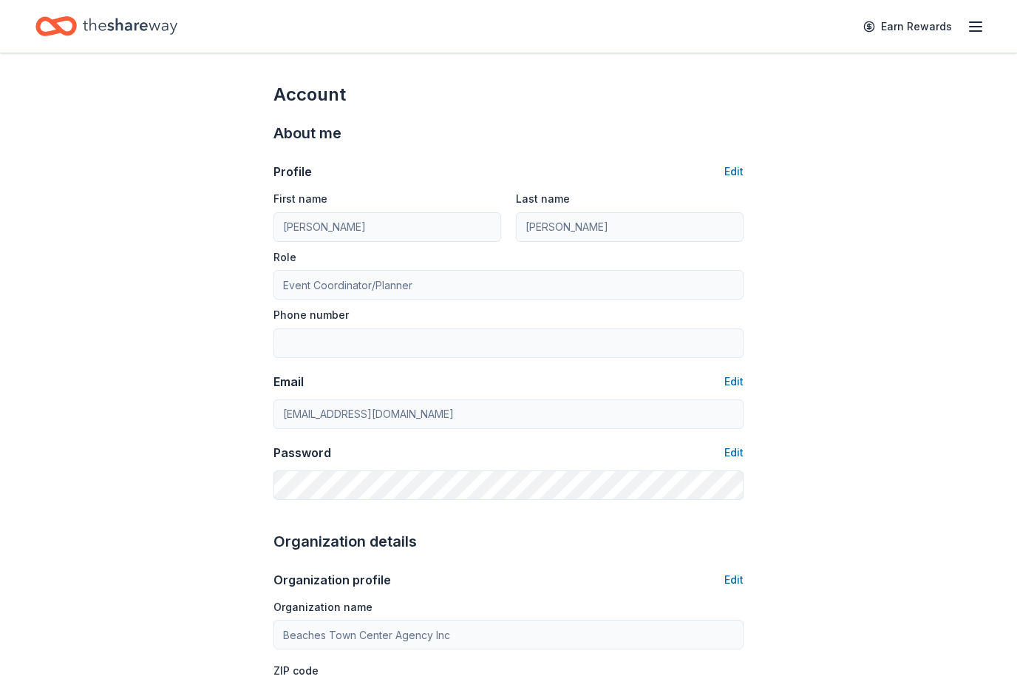
click at [977, 27] on line "button" at bounding box center [976, 27] width 12 height 0
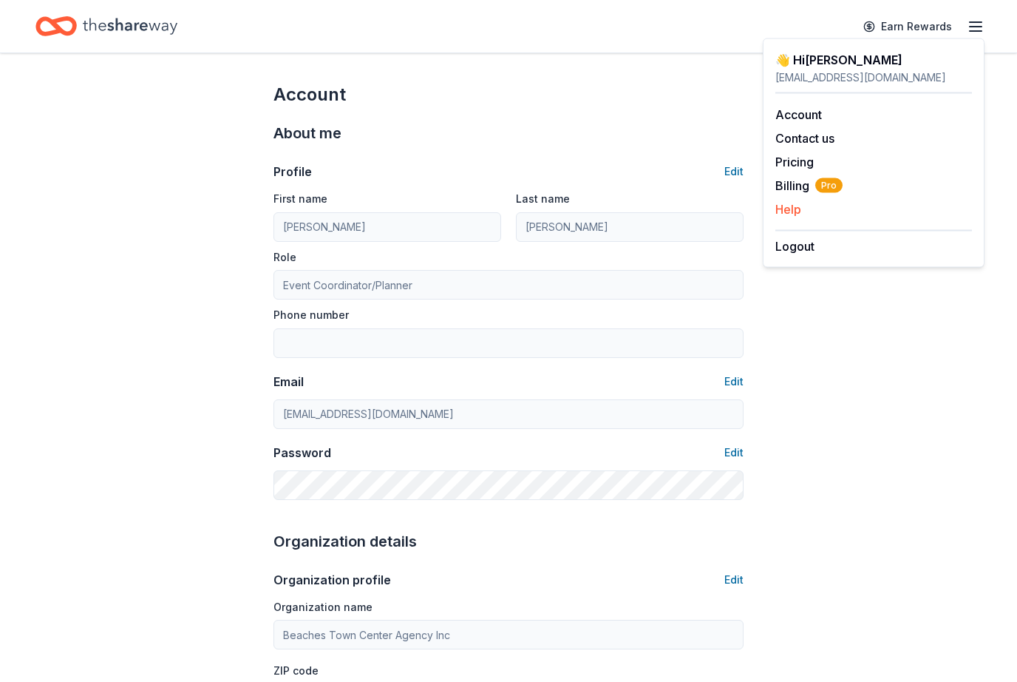
click at [798, 208] on button "Help" at bounding box center [789, 209] width 26 height 18
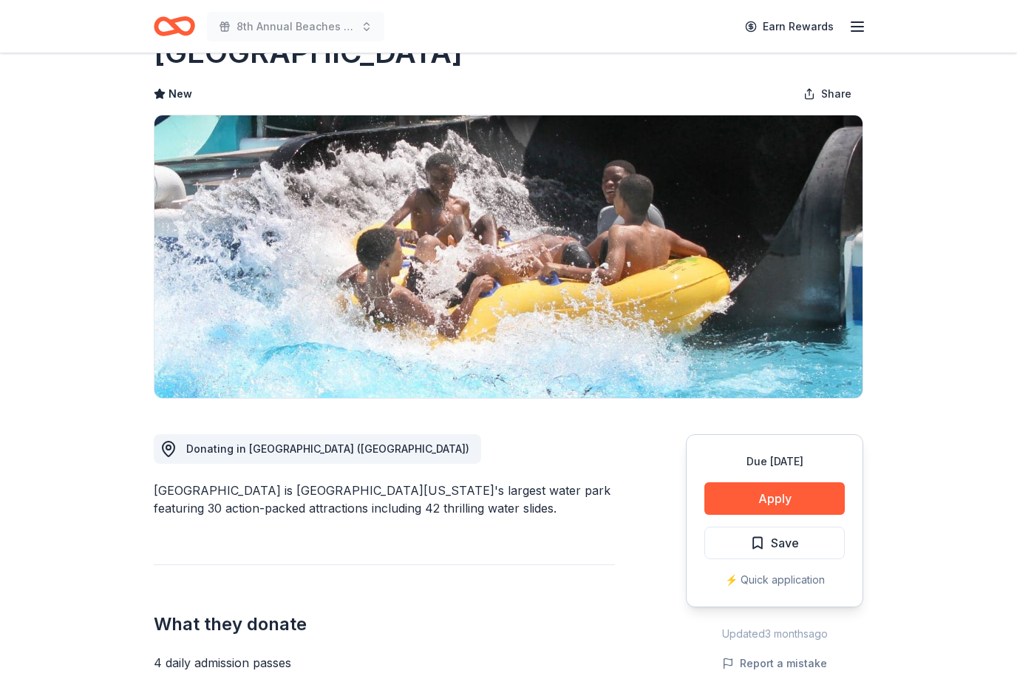
scroll to position [49, 0]
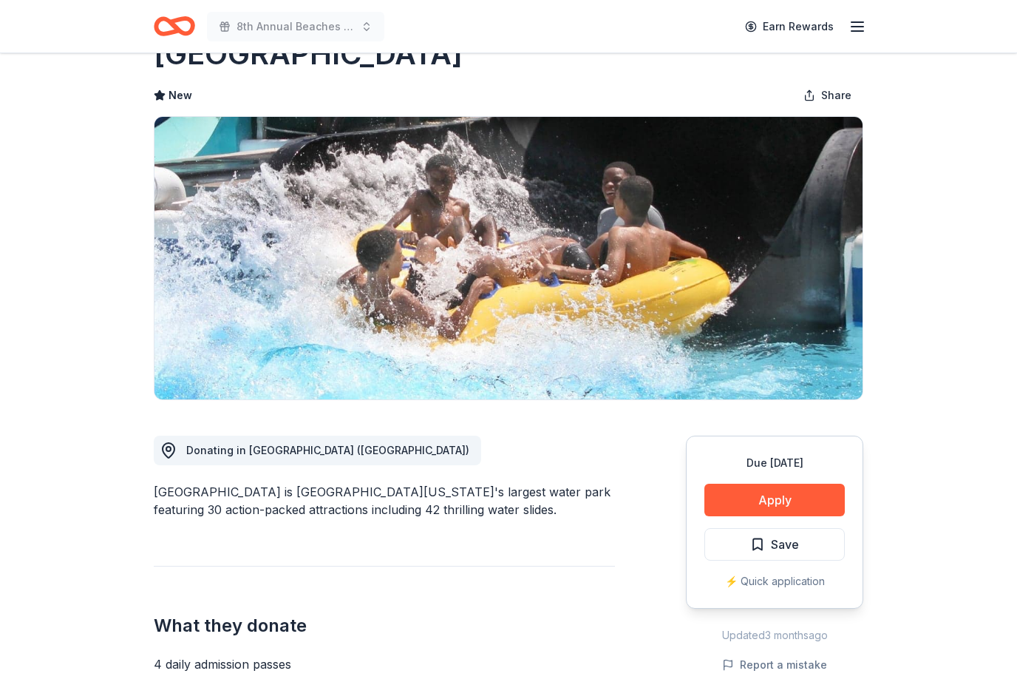
click at [301, 453] on span "Donating in [GEOGRAPHIC_DATA] ([GEOGRAPHIC_DATA])" at bounding box center [327, 450] width 283 height 13
